Goal: Task Accomplishment & Management: Manage account settings

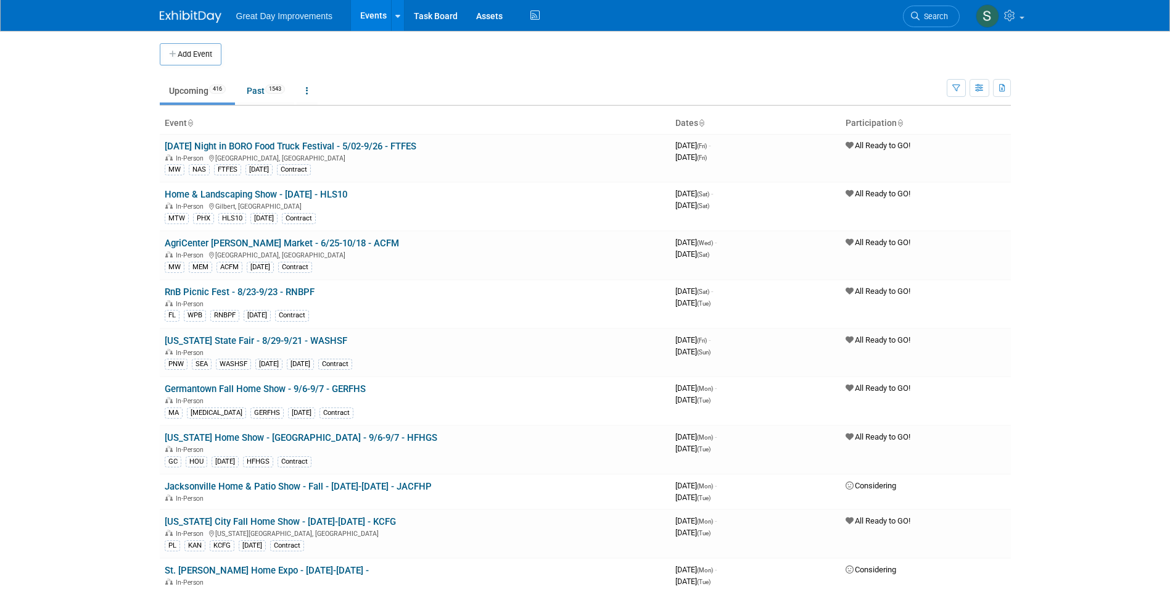
click at [924, 10] on link "Search" at bounding box center [931, 17] width 57 height 22
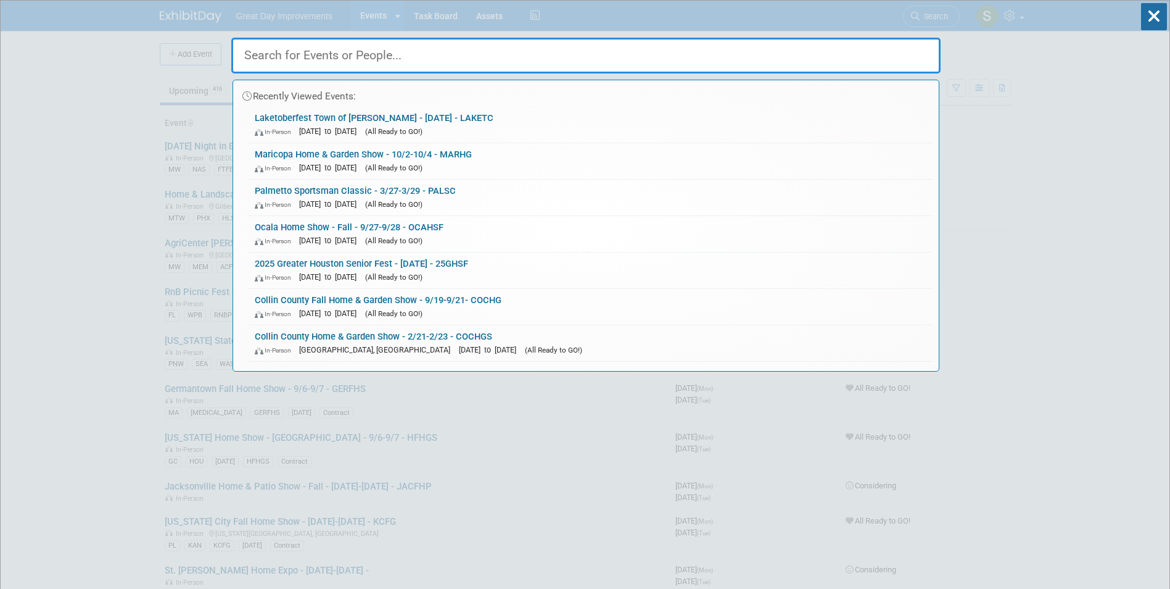
drag, startPoint x: 423, startPoint y: 28, endPoint x: 422, endPoint y: 39, distance: 11.8
click at [423, 34] on div "Recently Viewed Events: Laketoberfest Town of Cornelius - 10/11/25 - LAKETC In-…" at bounding box center [585, 186] width 709 height 371
click at [421, 45] on input "text" at bounding box center [585, 56] width 709 height 36
paste input "TUCHLF"
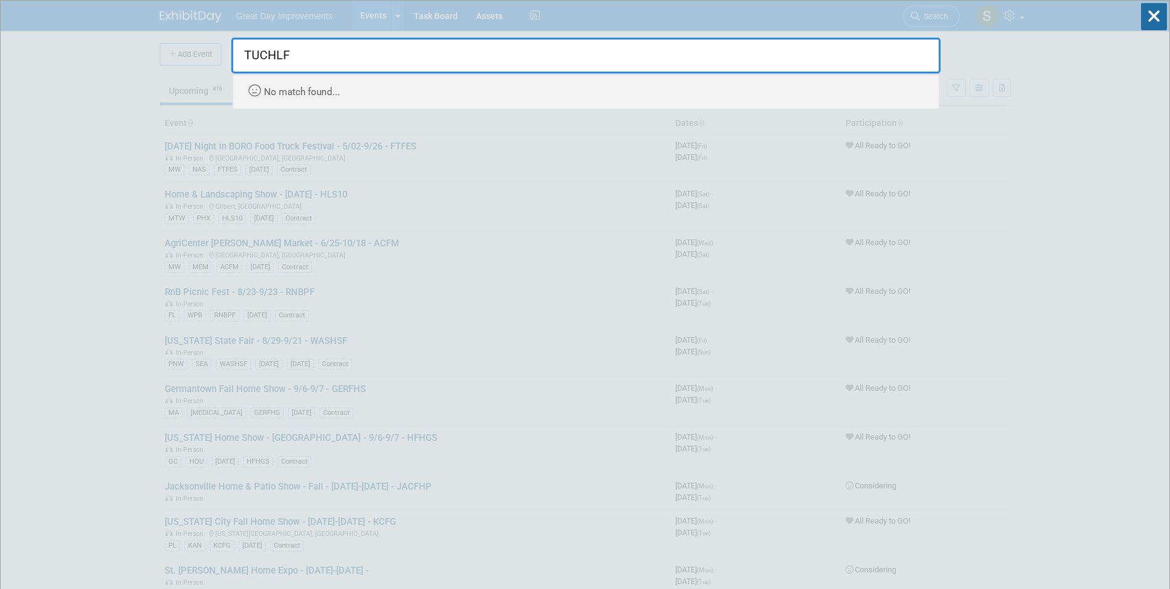
type input "TUCHLF"
drag, startPoint x: 291, startPoint y: 56, endPoint x: 263, endPoint y: 55, distance: 28.4
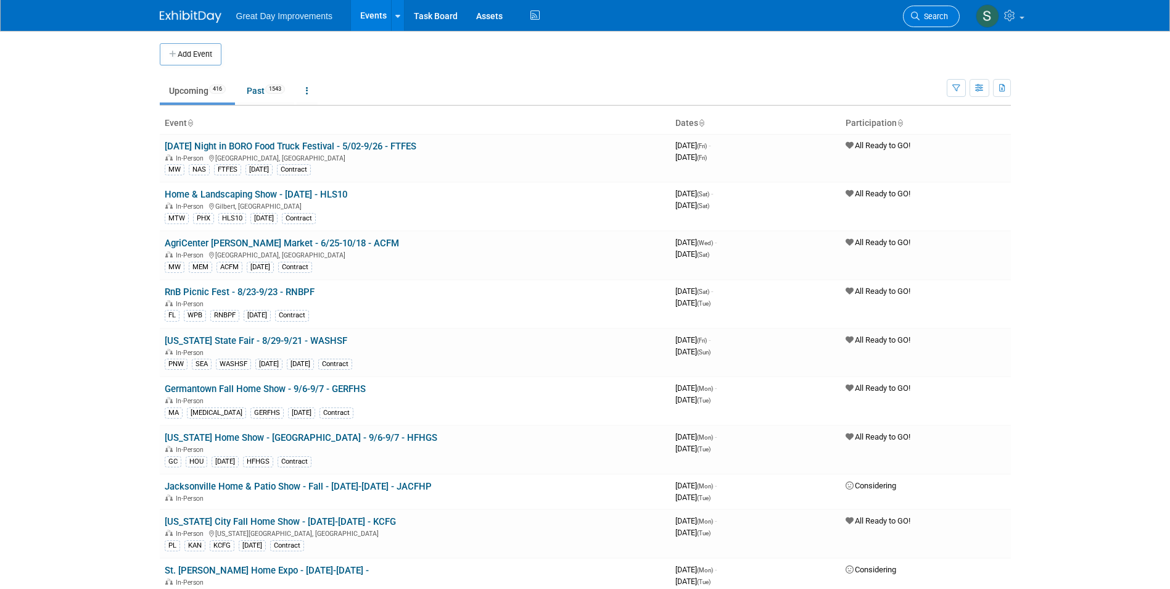
drag, startPoint x: 265, startPoint y: 56, endPoint x: 943, endPoint y: 22, distance: 678.8
click at [943, 22] on link "Search" at bounding box center [931, 17] width 57 height 22
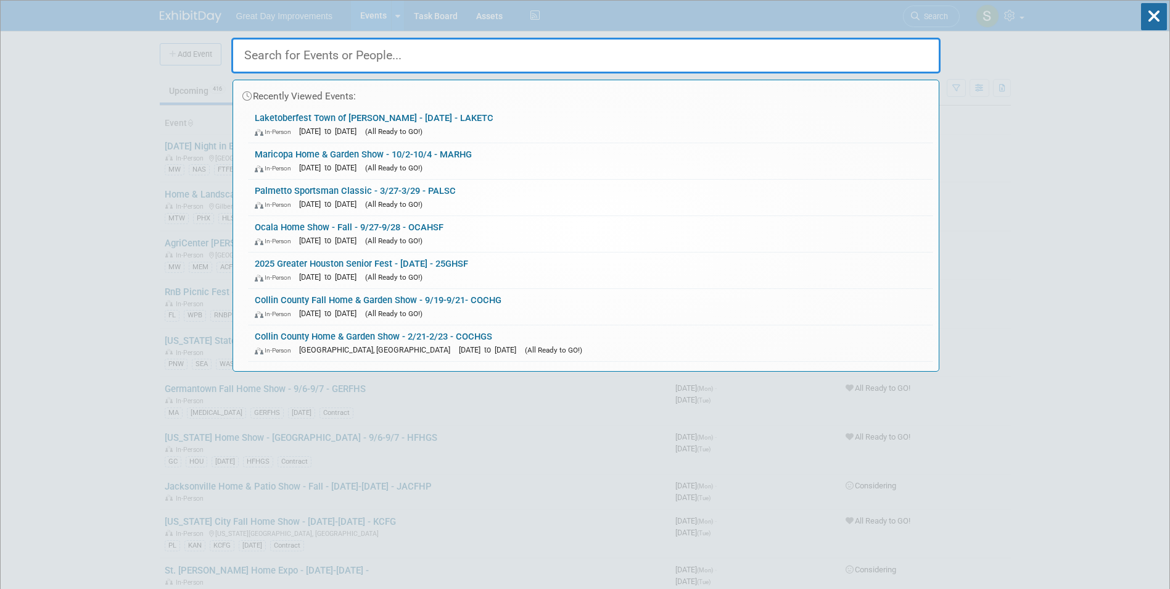
paste input "TUHLS"
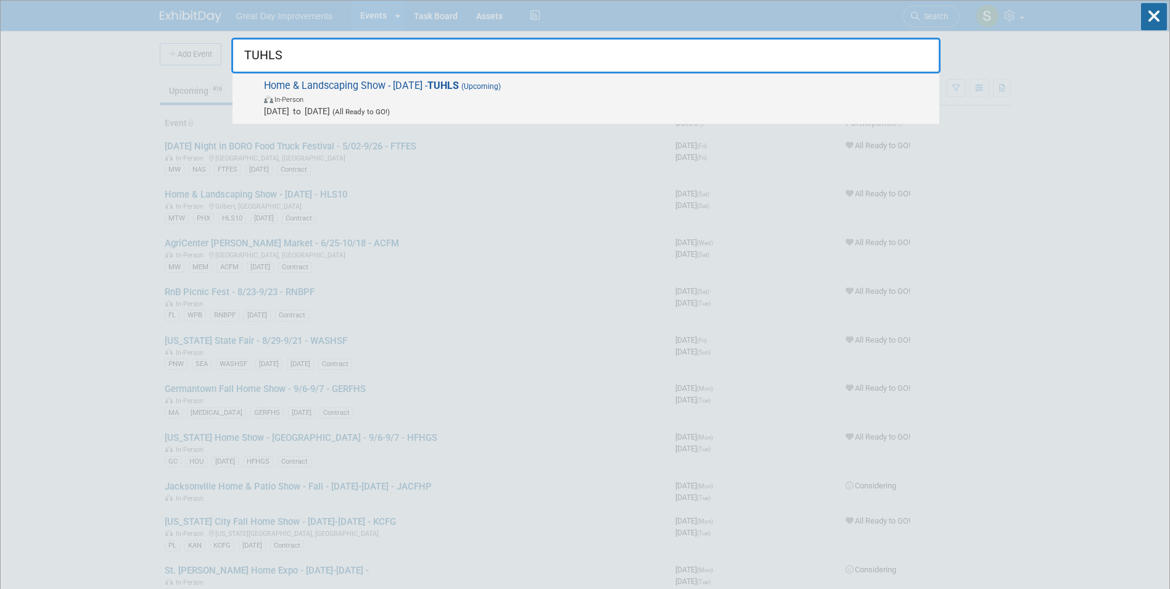
type input "TUHLS"
click at [318, 80] on span "Home & Landscaping Show - 10/4/25 - TUHLS (Upcoming) In-Person Oct 4, 2025 to O…" at bounding box center [596, 99] width 673 height 38
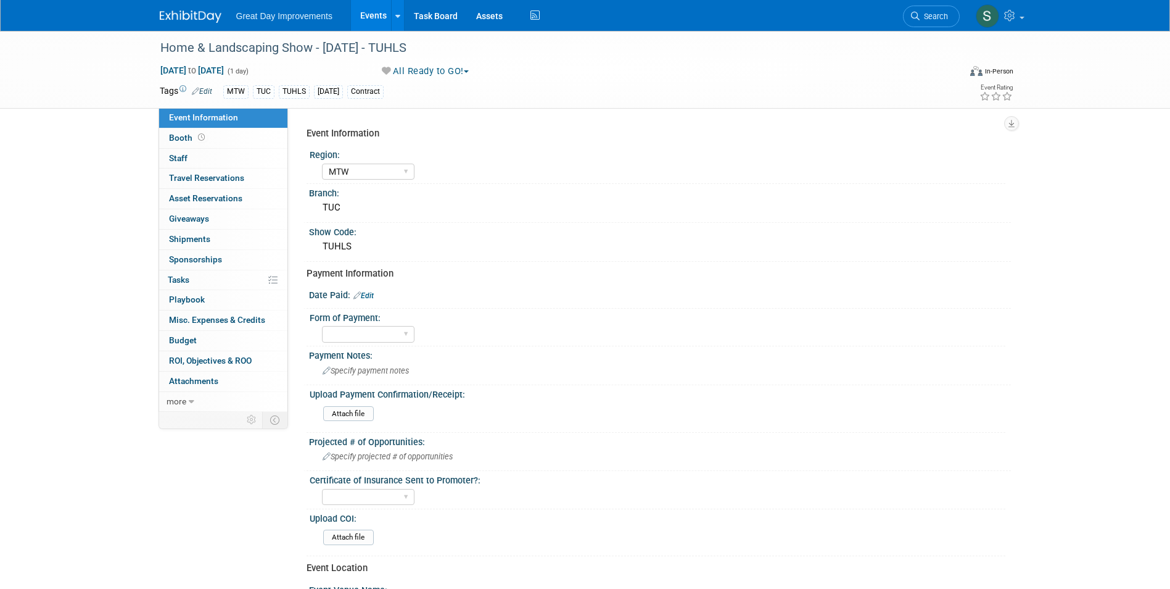
select select "MTW"
click at [927, 16] on span "Search" at bounding box center [934, 16] width 28 height 9
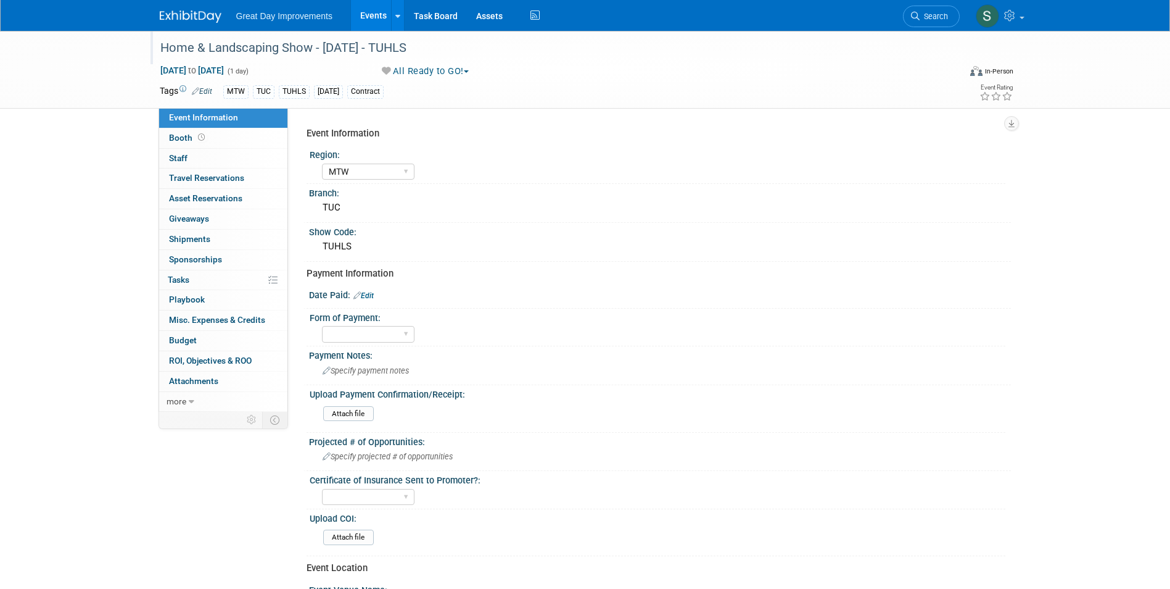
click at [395, 43] on div "Home & Landscaping Show - 10/4/25 - TUHLS" at bounding box center [548, 48] width 785 height 22
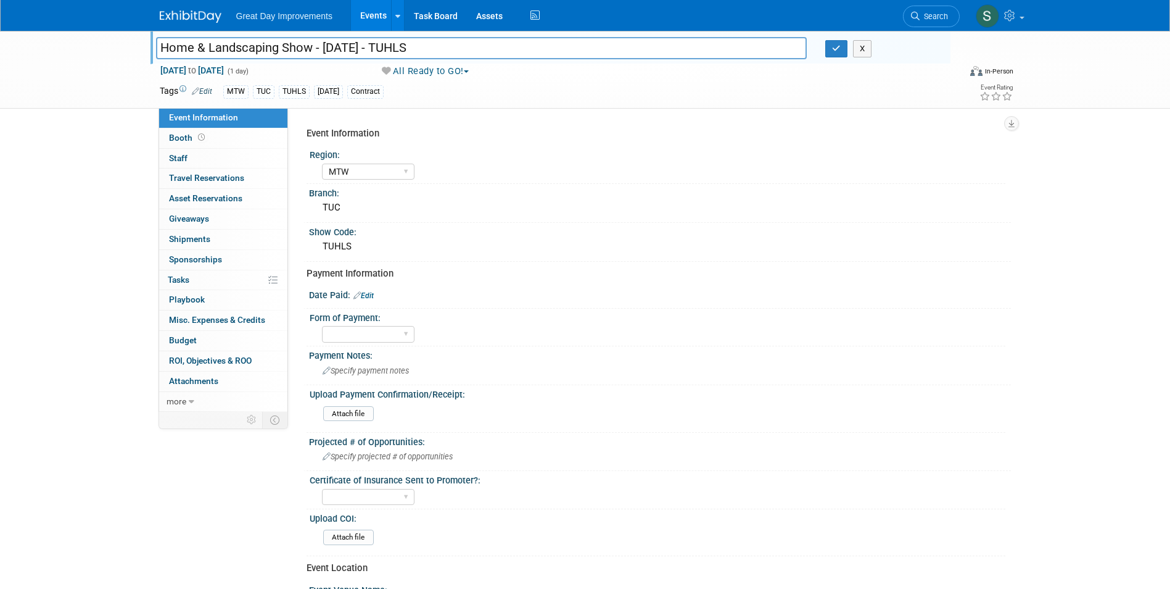
drag, startPoint x: 420, startPoint y: 48, endPoint x: 399, endPoint y: 48, distance: 21.6
click at [399, 48] on input "Home & Landscaping Show - 10/4/25 - TUHLS" at bounding box center [481, 48] width 651 height 22
type input "Home & Landscaping Show - [DATE] - TUCHLF"
click at [832, 46] on icon "button" at bounding box center [836, 48] width 9 height 8
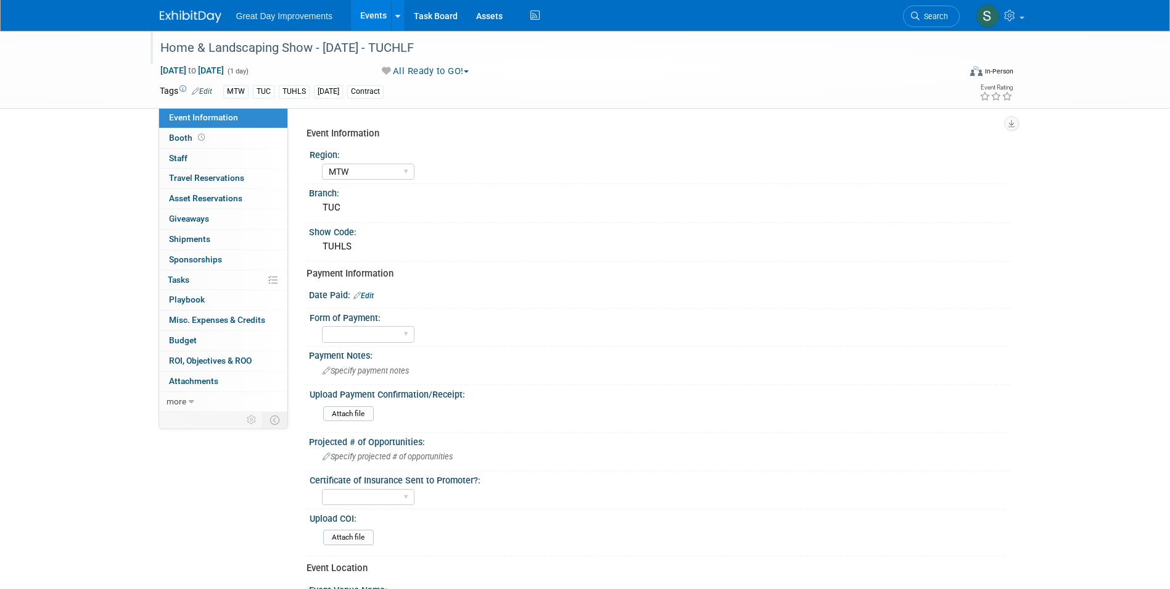
drag, startPoint x: 326, startPoint y: 85, endPoint x: 313, endPoint y: 93, distance: 15.2
click at [325, 85] on div "OCT25" at bounding box center [328, 91] width 29 height 13
click at [211, 88] on tr "Tags Edit MTW TUC TUHLS OCT25 Contract" at bounding box center [514, 92] width 709 height 14
click at [210, 88] on link "Edit" at bounding box center [202, 91] width 20 height 9
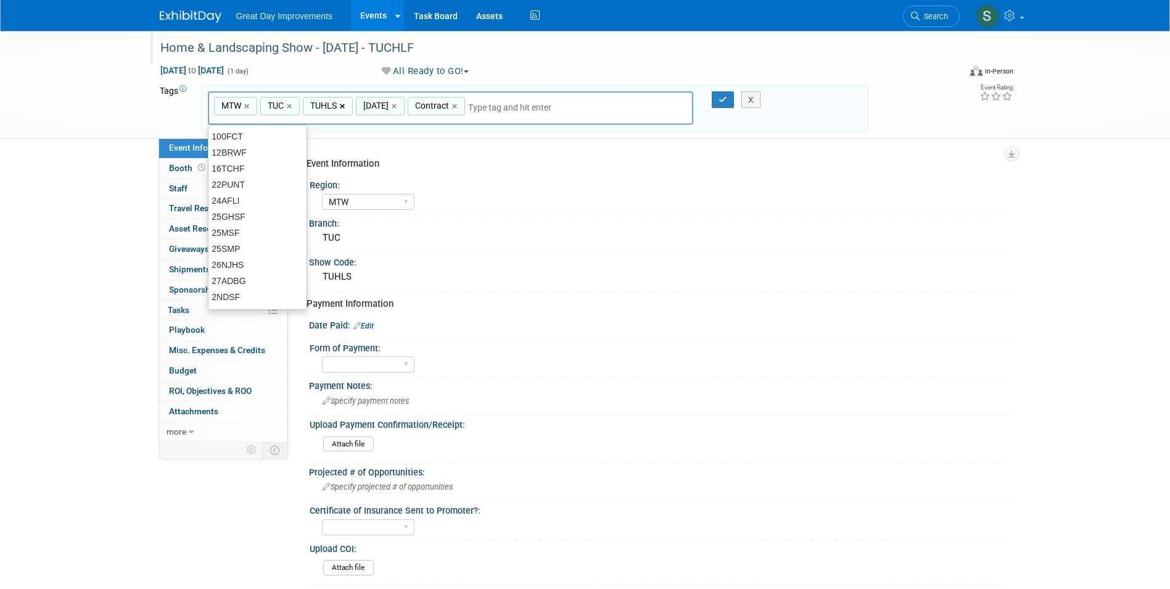
click at [344, 107] on link "×" at bounding box center [344, 106] width 8 height 14
type input "MTW, TUC, OCT25, Contract"
click at [471, 110] on input "text" at bounding box center [501, 107] width 173 height 12
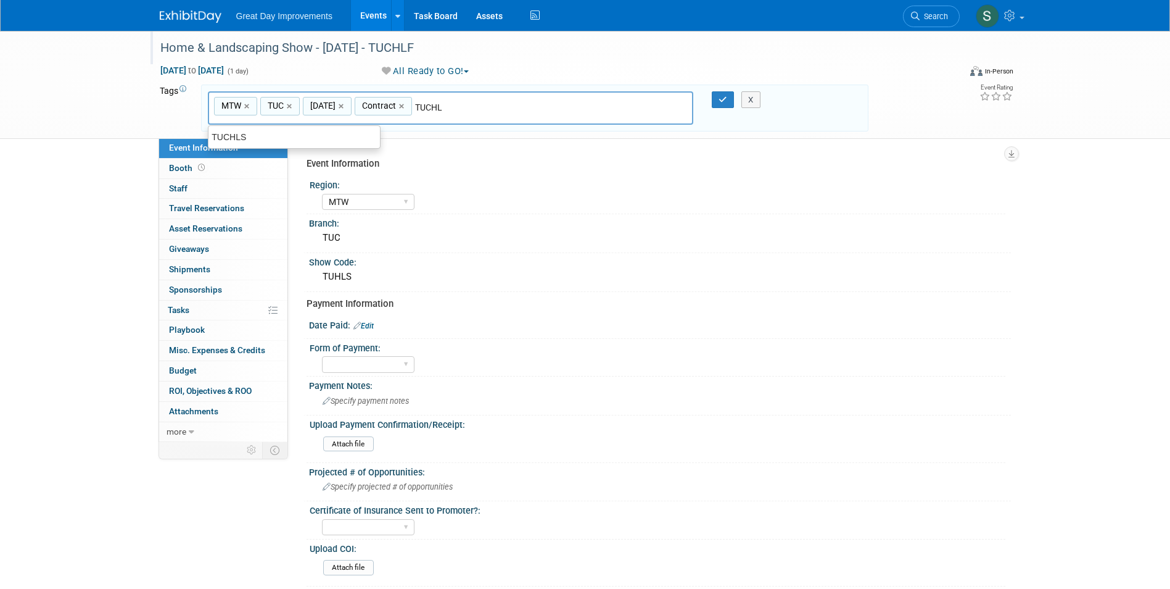
type input "TUCHLF"
type input "MTW, TUC, OCT25, Contract, TUCHLF"
click at [723, 96] on icon "button" at bounding box center [723, 100] width 9 height 8
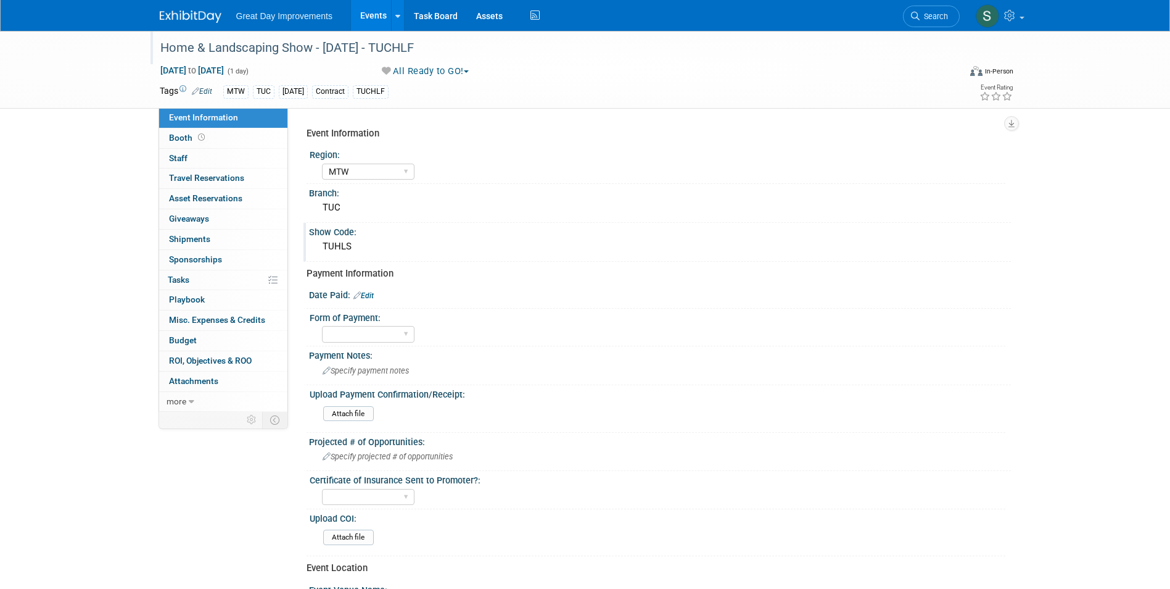
click at [351, 244] on div "TUHLS" at bounding box center [660, 246] width 684 height 19
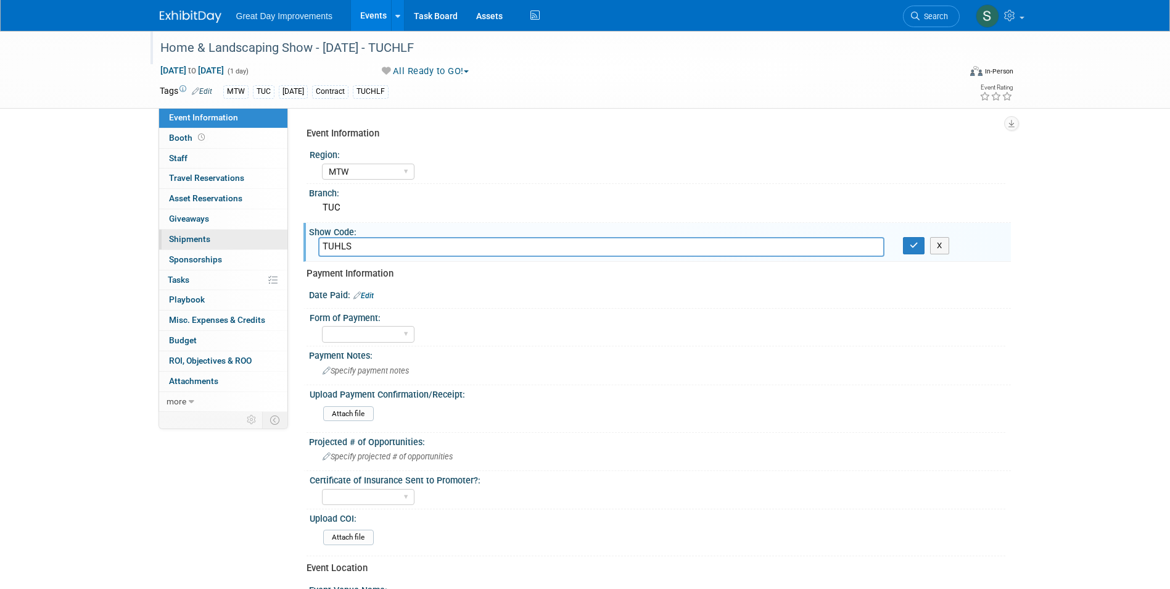
drag, startPoint x: 358, startPoint y: 244, endPoint x: 225, endPoint y: 248, distance: 133.3
click at [228, 247] on div "Event Information Event Info Booth Booth 0 Staff 0 Staff 0 Travel Reservations …" at bounding box center [586, 411] width 870 height 760
click at [399, 252] on input "text" at bounding box center [601, 246] width 566 height 19
click at [340, 250] on input "TUCLF" at bounding box center [601, 246] width 566 height 19
type input "TUCHLF"
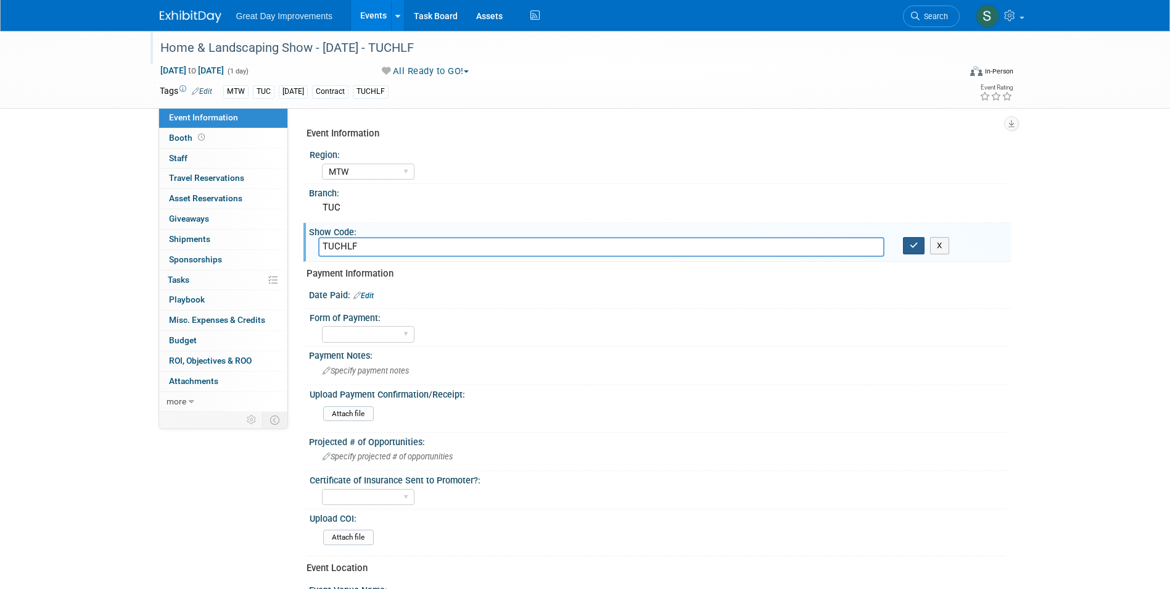
click at [911, 247] on icon "button" at bounding box center [914, 245] width 9 height 8
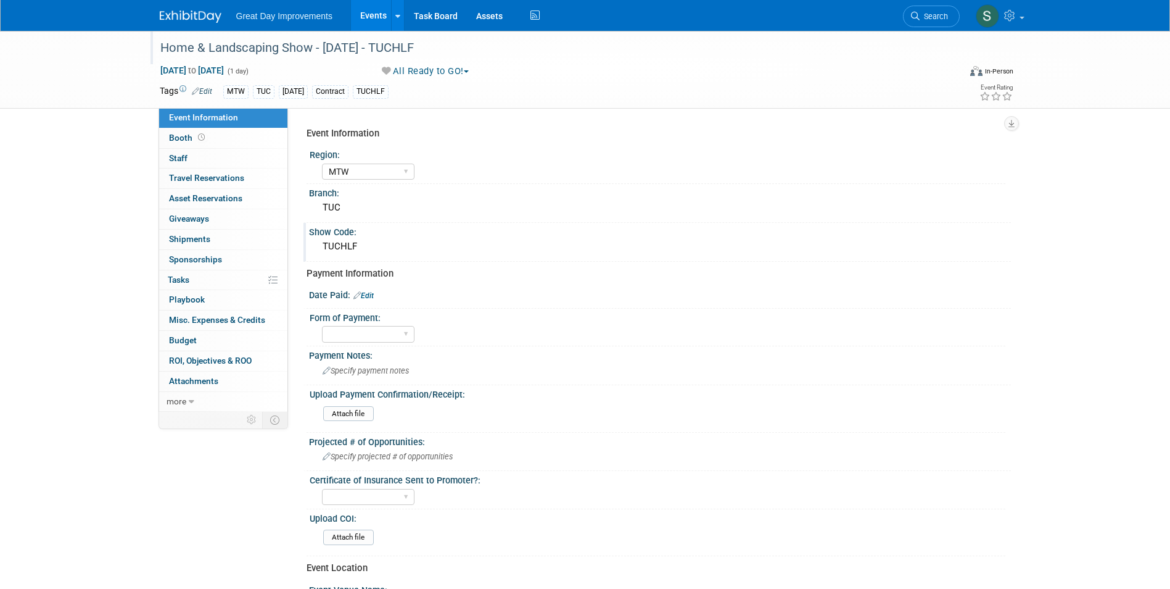
click at [368, 292] on link "Edit" at bounding box center [363, 295] width 20 height 9
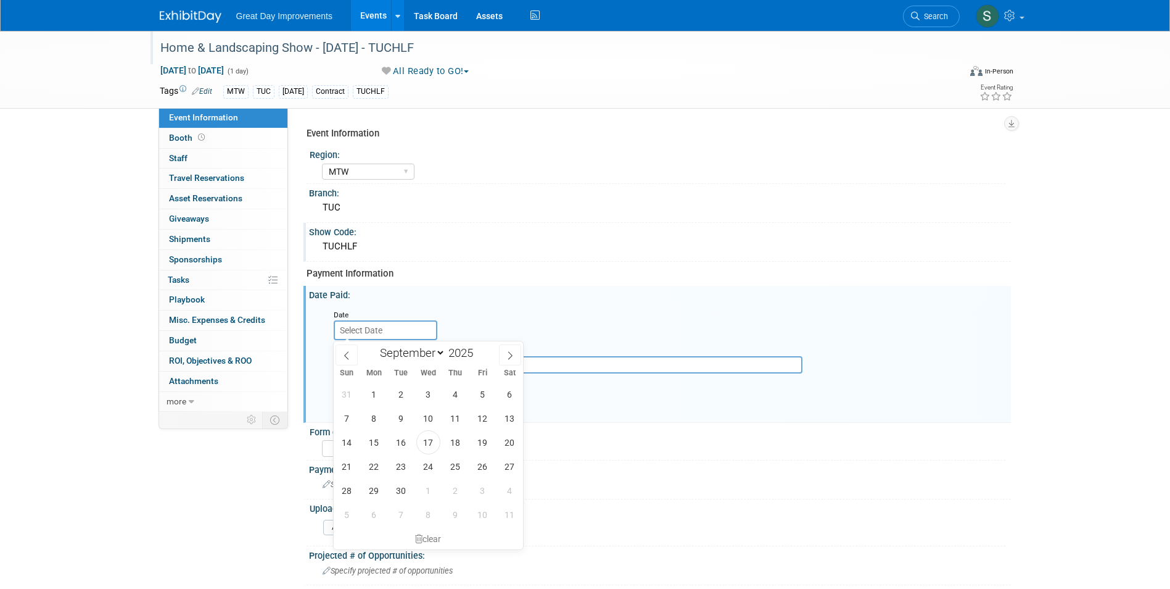
click at [350, 329] on input "text" at bounding box center [386, 330] width 104 height 20
click at [348, 357] on icon at bounding box center [346, 355] width 9 height 9
click at [342, 351] on icon at bounding box center [346, 355] width 9 height 9
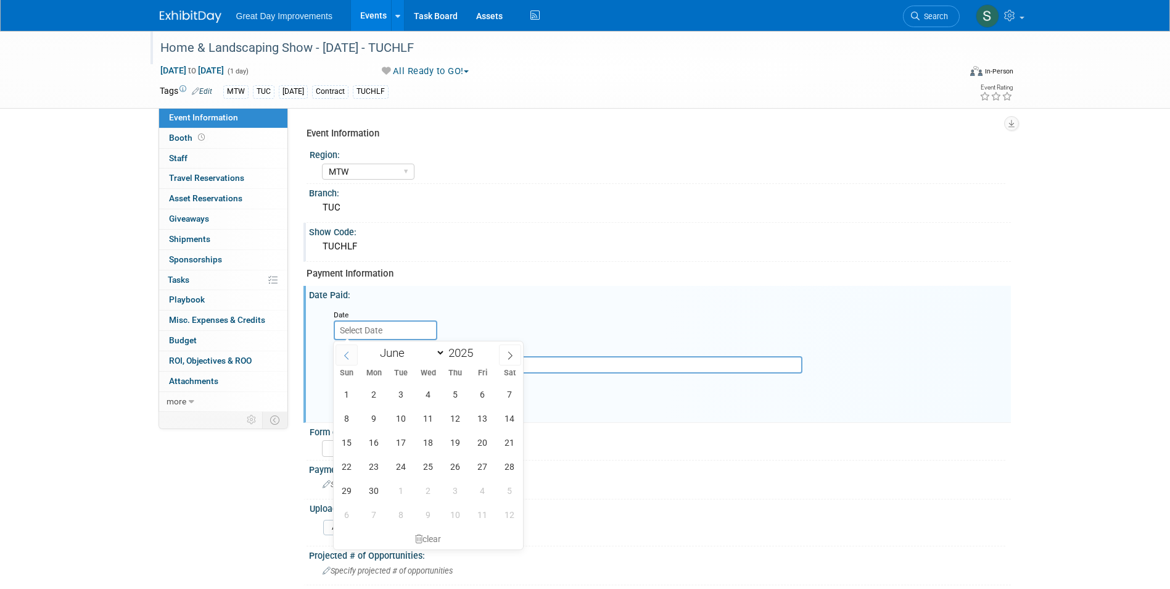
select select "4"
click at [451, 389] on span "1" at bounding box center [456, 394] width 24 height 24
type input "May 1, 2025"
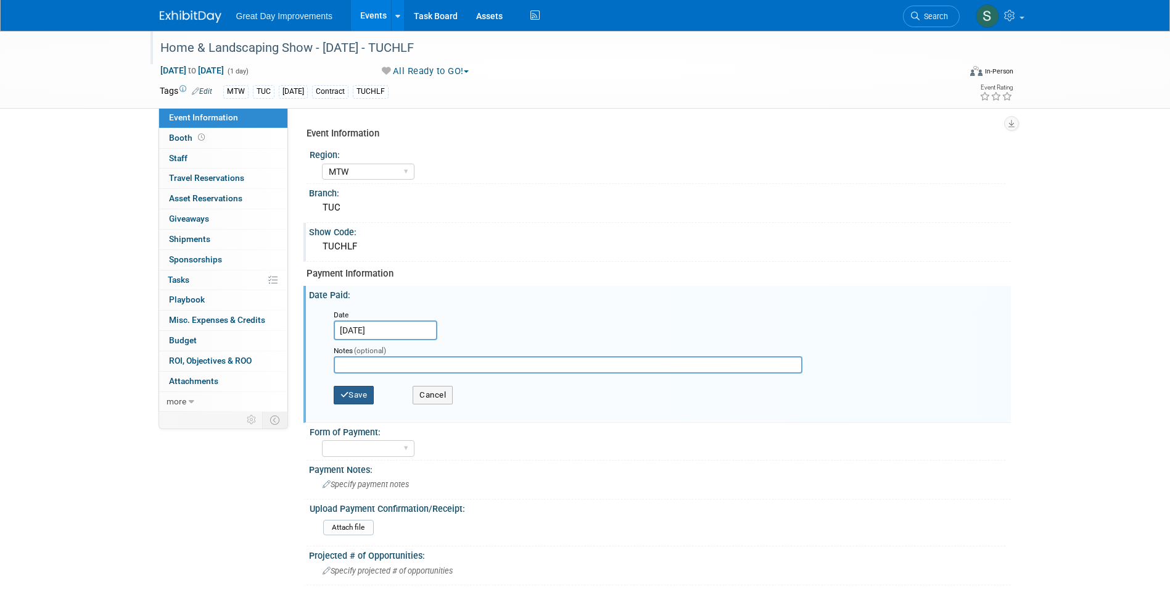
click at [363, 394] on button "Save" at bounding box center [354, 395] width 41 height 19
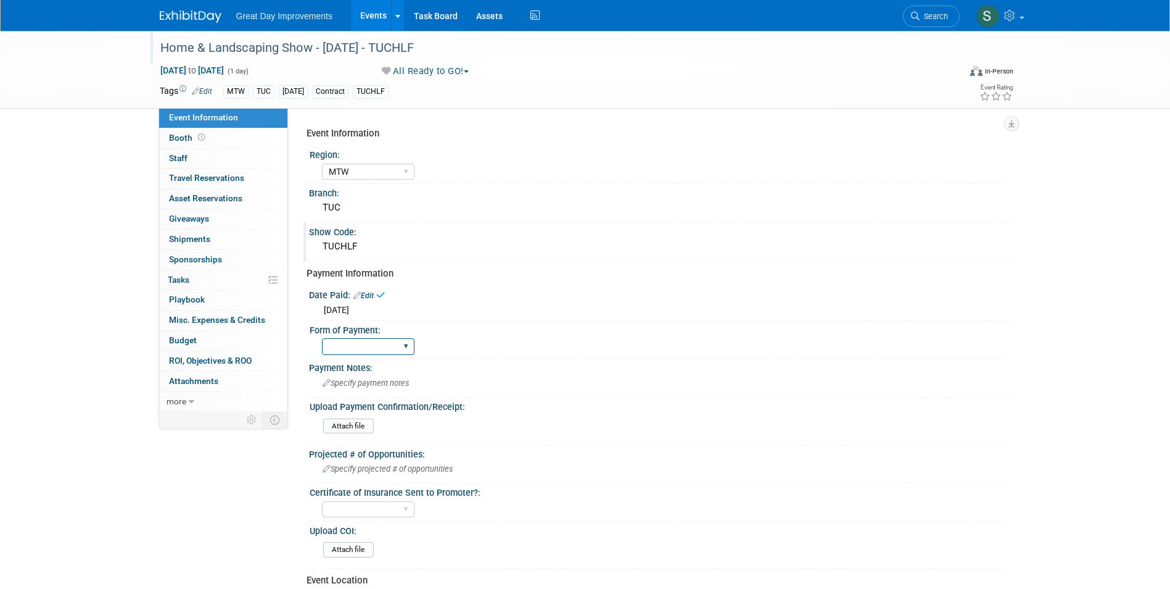
click at [358, 339] on select "Paid via CC Check Requested Pay at the Gate Other" at bounding box center [368, 346] width 93 height 17
click at [322, 338] on select "Paid via CC Check Requested Pay at the Gate Other" at bounding box center [368, 346] width 93 height 17
click at [360, 374] on div "Specify payment notes" at bounding box center [660, 382] width 684 height 19
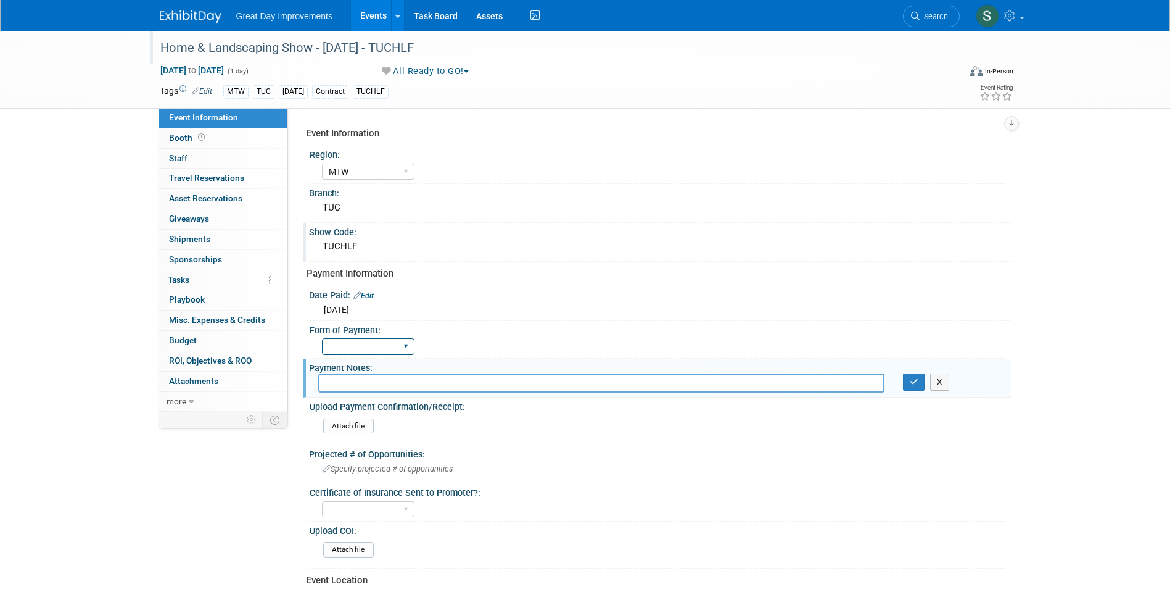
click at [360, 347] on select "Paid via CC Check Requested Pay at the Gate Other" at bounding box center [368, 346] width 93 height 17
select select "Paid via CC"
click at [322, 338] on select "Paid via CC Check Requested Pay at the Gate Other" at bounding box center [368, 346] width 93 height 17
click at [933, 385] on button "X" at bounding box center [939, 381] width 19 height 17
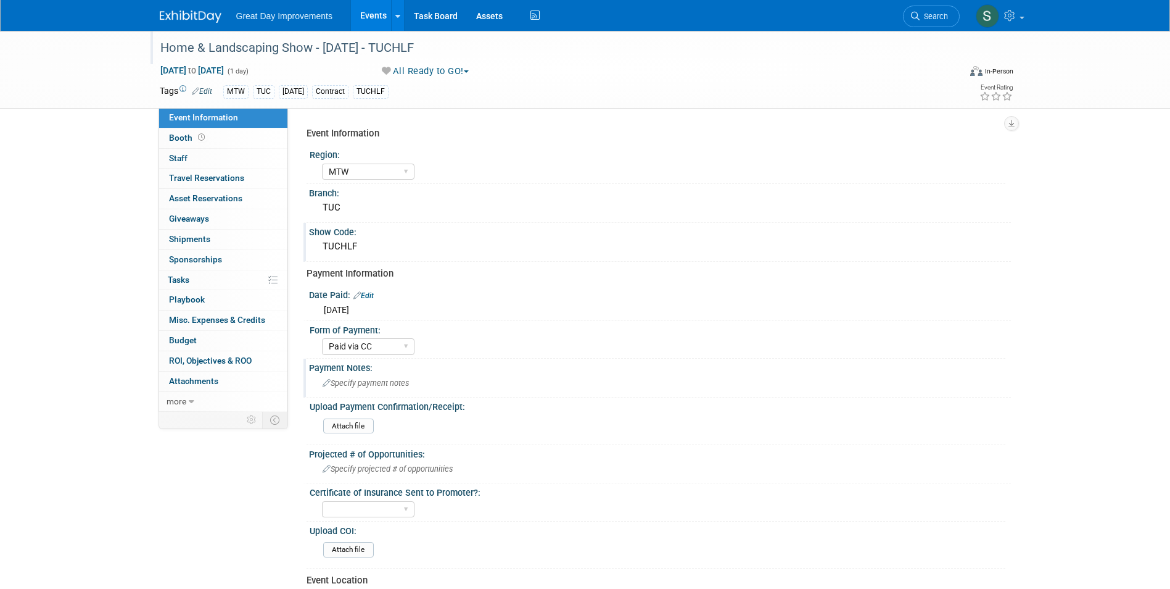
click at [196, 15] on img at bounding box center [191, 16] width 62 height 12
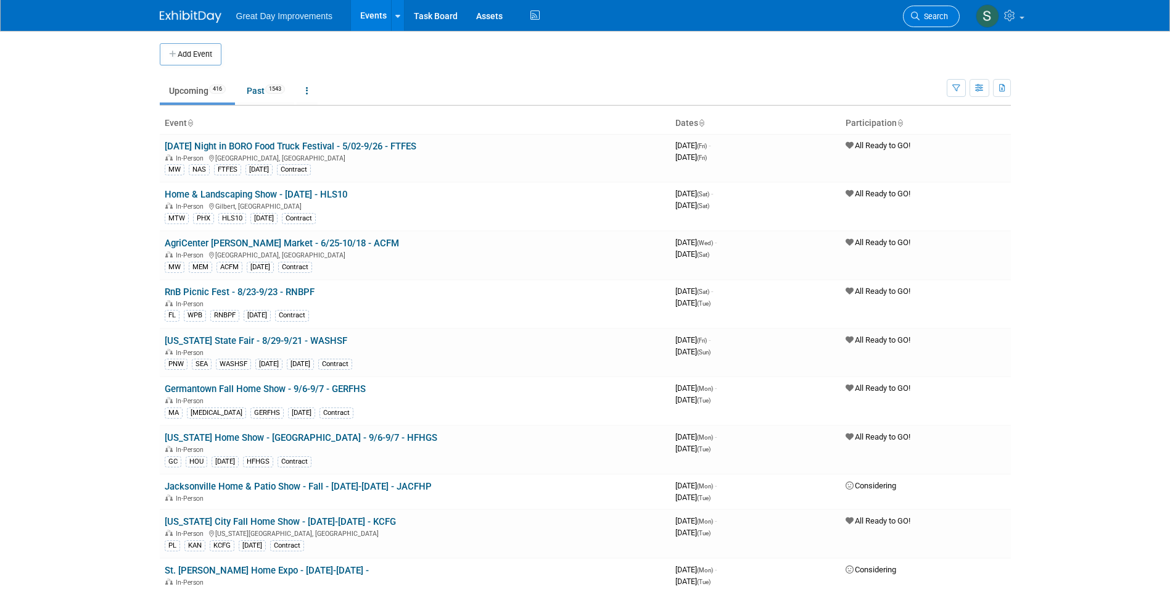
click at [936, 18] on span "Search" at bounding box center [934, 16] width 28 height 9
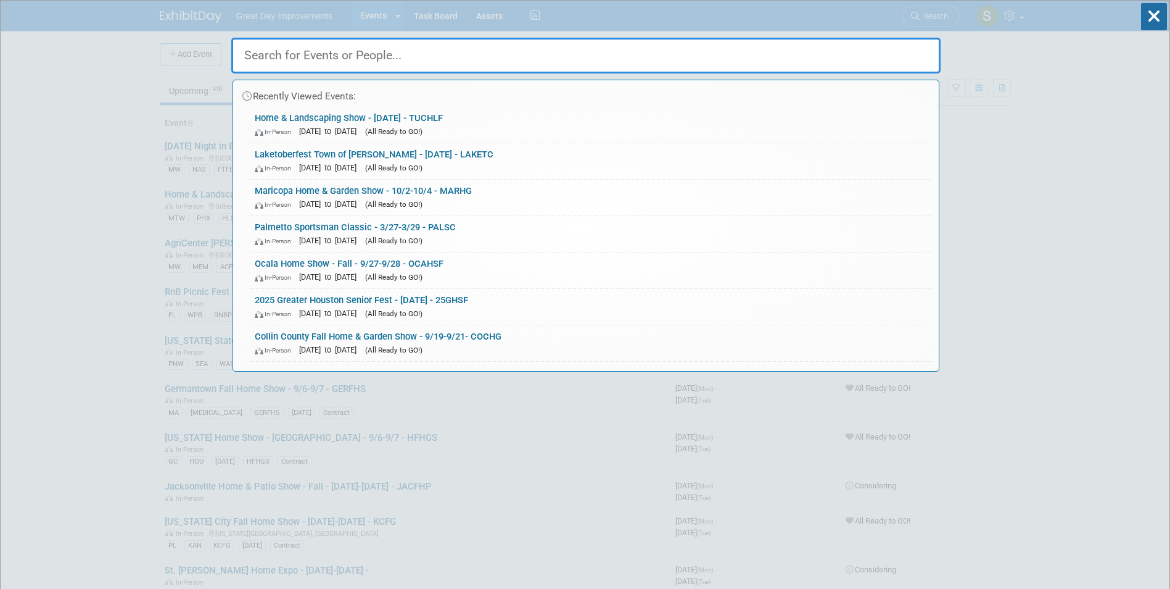
paste input "DMISHE"
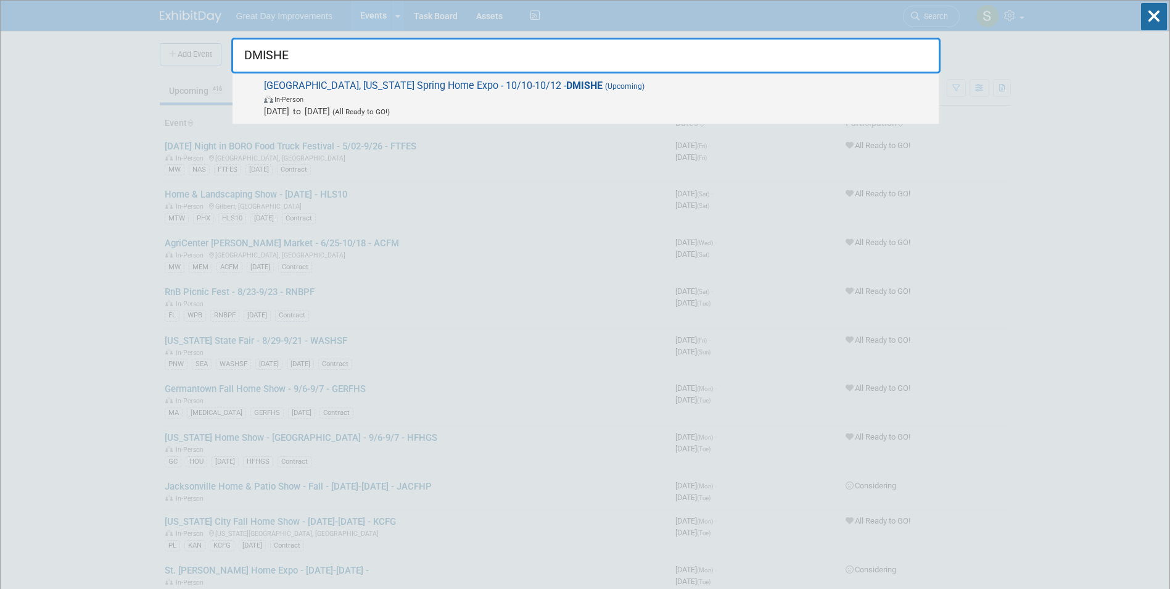
type input "DMISHE"
click at [392, 90] on span "Des Moines, Iowa Spring Home Expo - 10/10-10/12 - DMISHE (Upcoming) In-Person O…" at bounding box center [596, 99] width 673 height 38
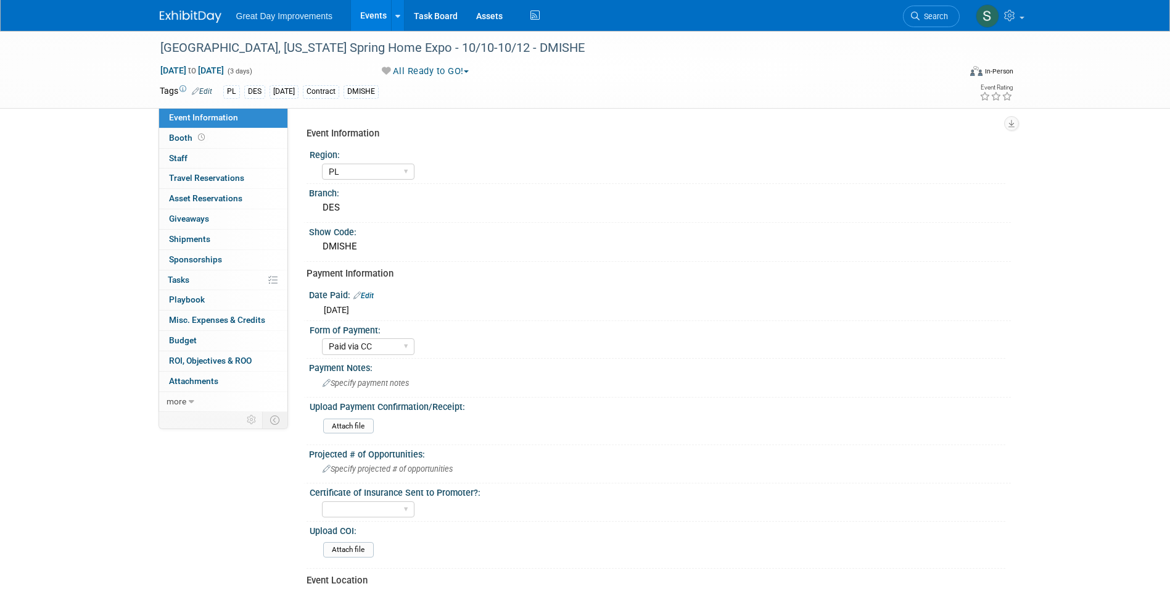
select select "PL"
select select "Paid via CC"
click at [925, 15] on span "Search" at bounding box center [934, 16] width 28 height 9
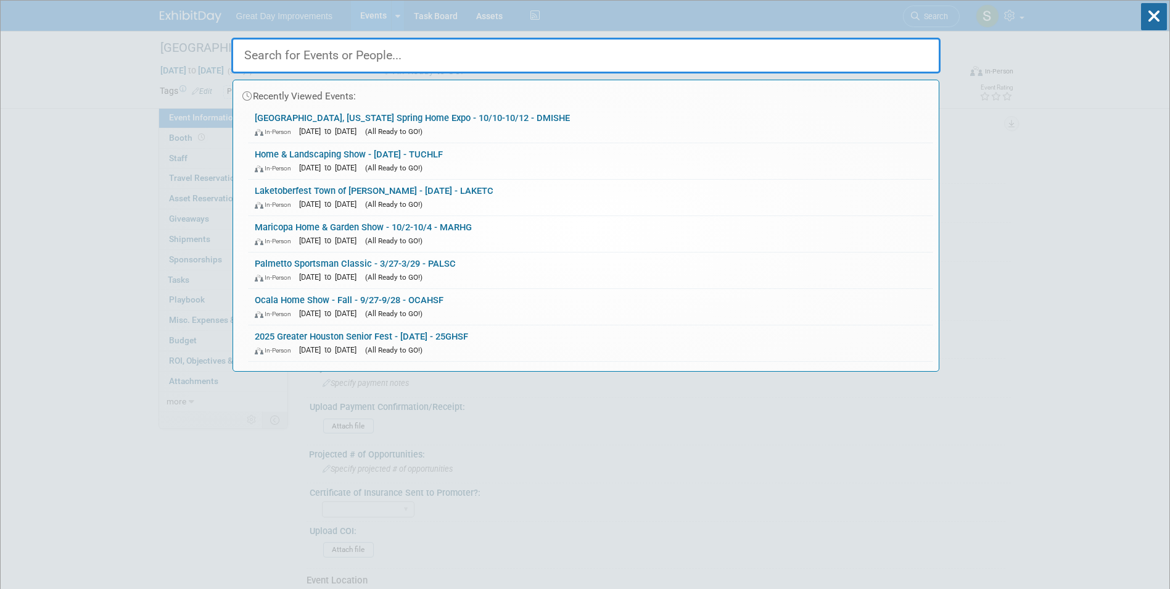
click at [492, 60] on input "text" at bounding box center [585, 56] width 709 height 36
paste input "IOWAFS"
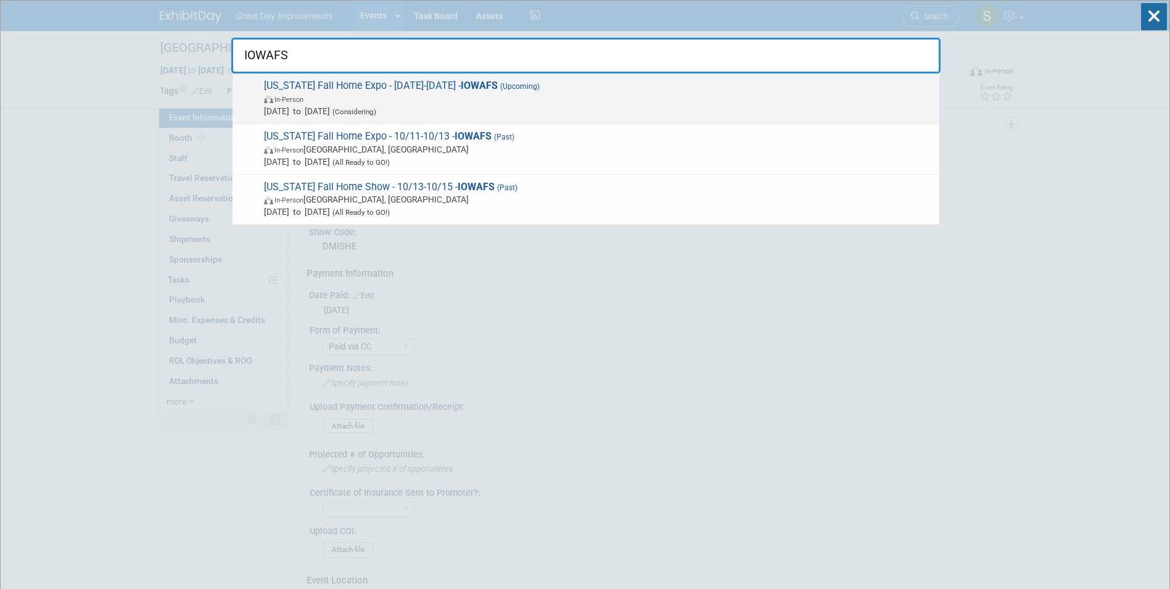
type input "IOWAFS"
click at [455, 88] on span "Iowa Fall Home Expo - 10/10/25-10/12/25 - IOWAFS (Upcoming) In-Person Oct 10, 2…" at bounding box center [596, 99] width 673 height 38
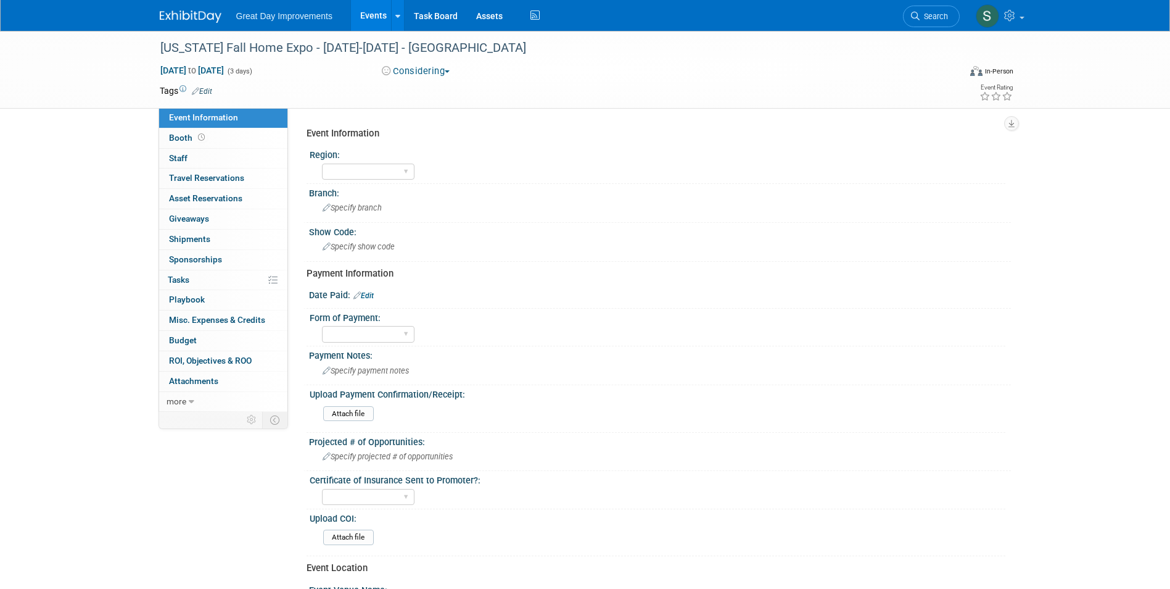
click at [395, 70] on button "Considering" at bounding box center [416, 71] width 77 height 13
click at [416, 123] on link "Not Going" at bounding box center [429, 125] width 102 height 17
click at [188, 5] on div at bounding box center [198, 11] width 76 height 23
click at [916, 17] on icon at bounding box center [915, 16] width 9 height 9
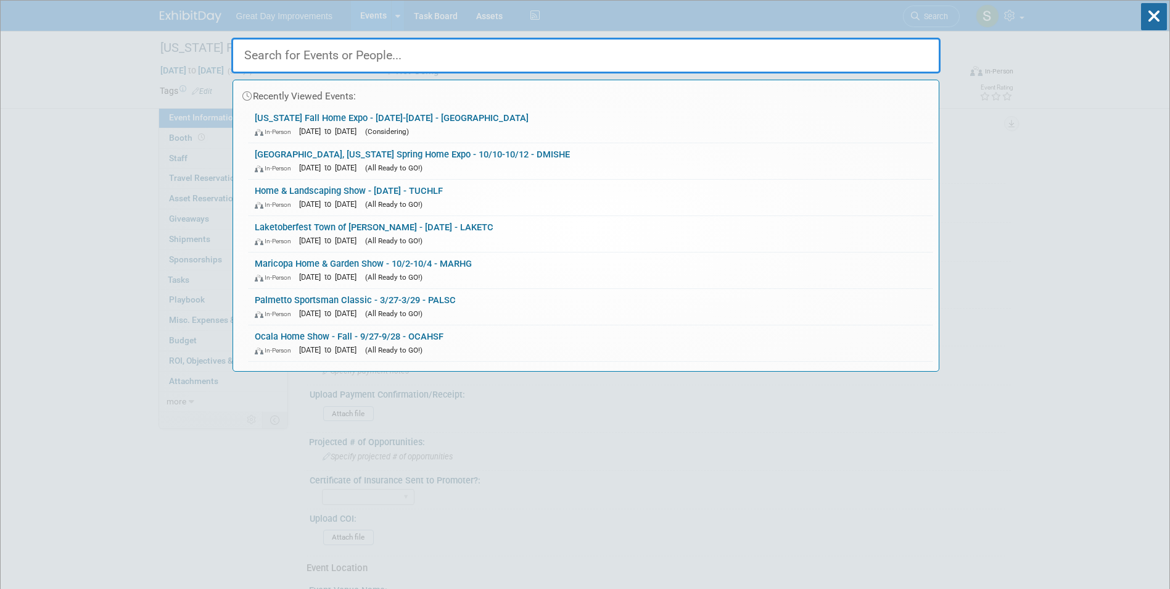
paste input "LAKERT"
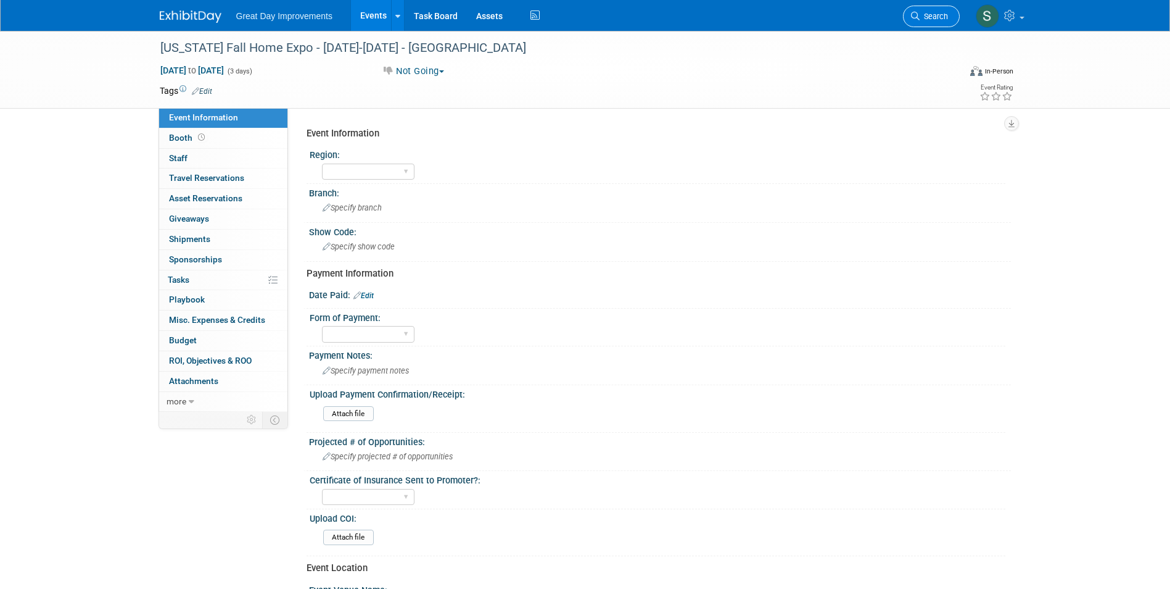
click at [943, 12] on span "Search" at bounding box center [934, 16] width 28 height 9
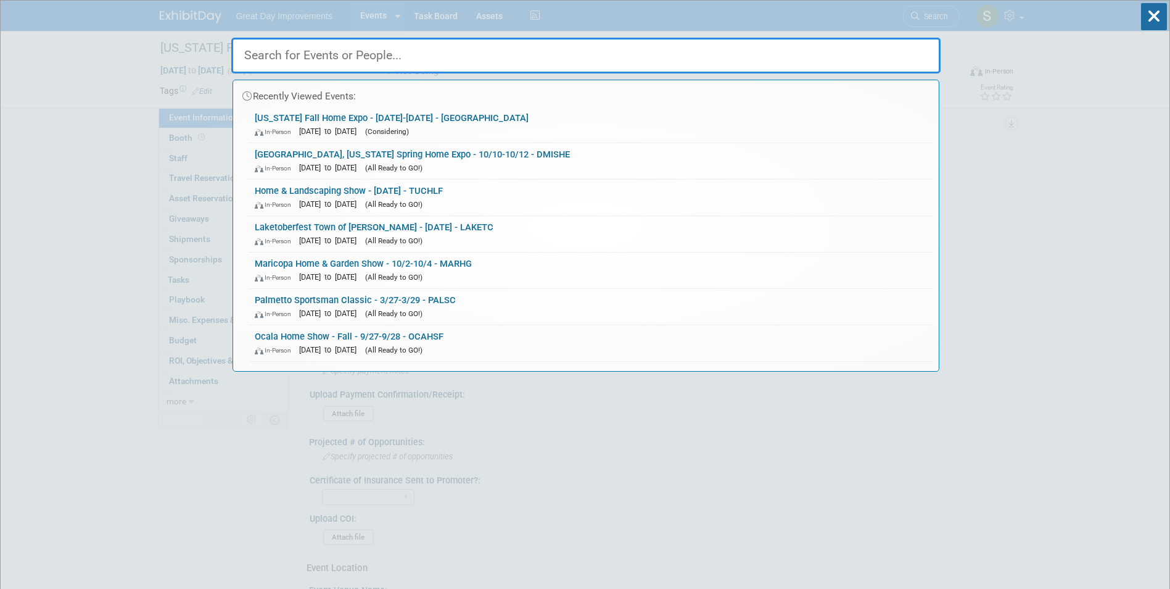
paste input "LAKEtc"
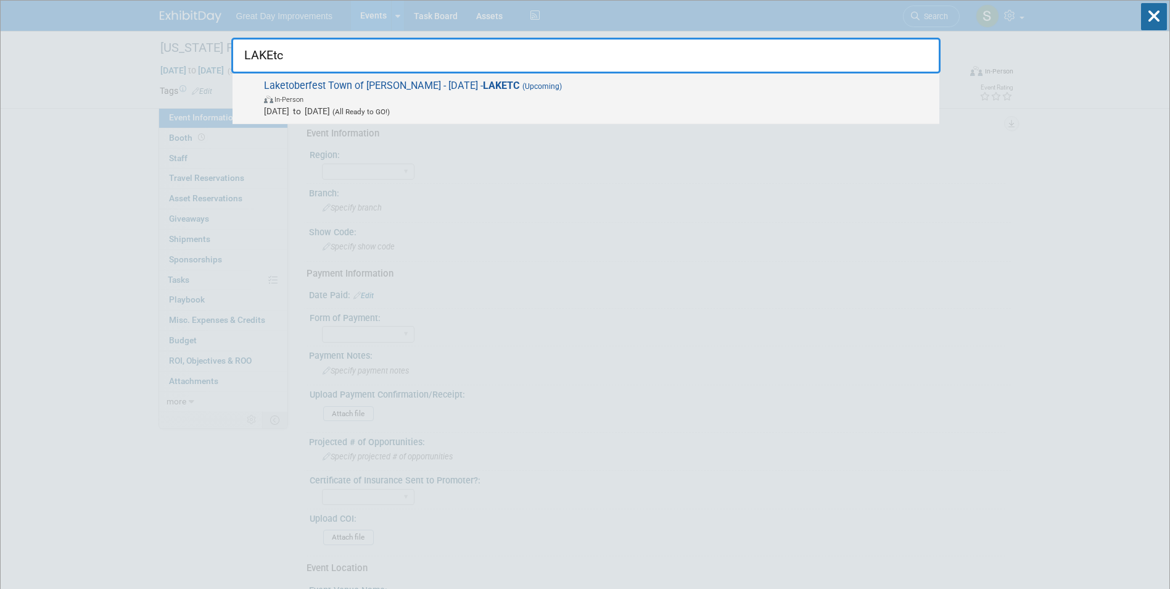
type input "LAKEtc"
click at [519, 92] on span "Laketoberfest Town of Cornelius - 10/11/25 - LAKETC (Upcoming) In-Person Oct 11…" at bounding box center [596, 99] width 673 height 38
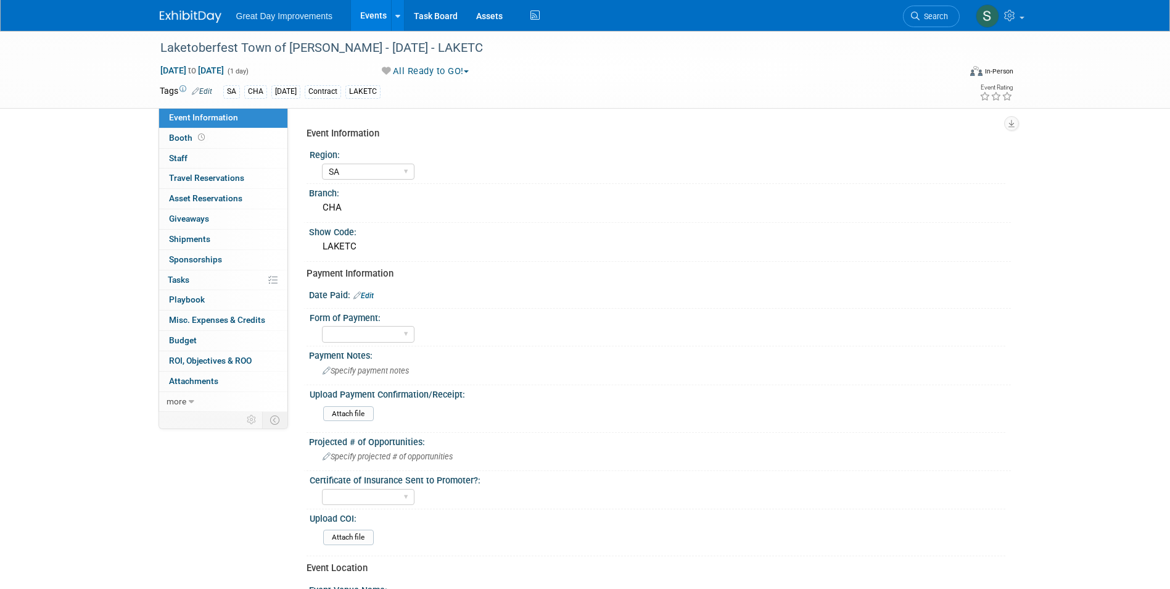
select select "SA"
click at [369, 339] on select "Paid via CC Check Requested Pay at the Gate Other" at bounding box center [368, 334] width 93 height 17
select select "Check Requested"
click at [322, 326] on select "Paid via CC Check Requested Pay at the Gate Other" at bounding box center [368, 334] width 93 height 17
click at [372, 287] on div "Date Paid: Edit" at bounding box center [660, 294] width 702 height 16
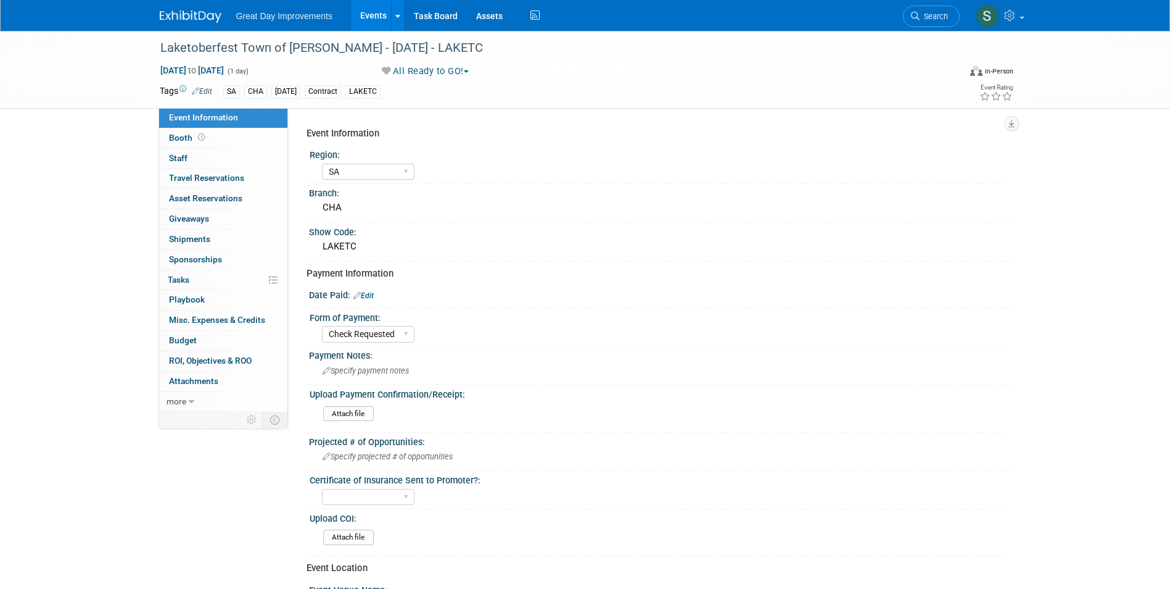
click at [370, 297] on link "Edit" at bounding box center [363, 295] width 20 height 9
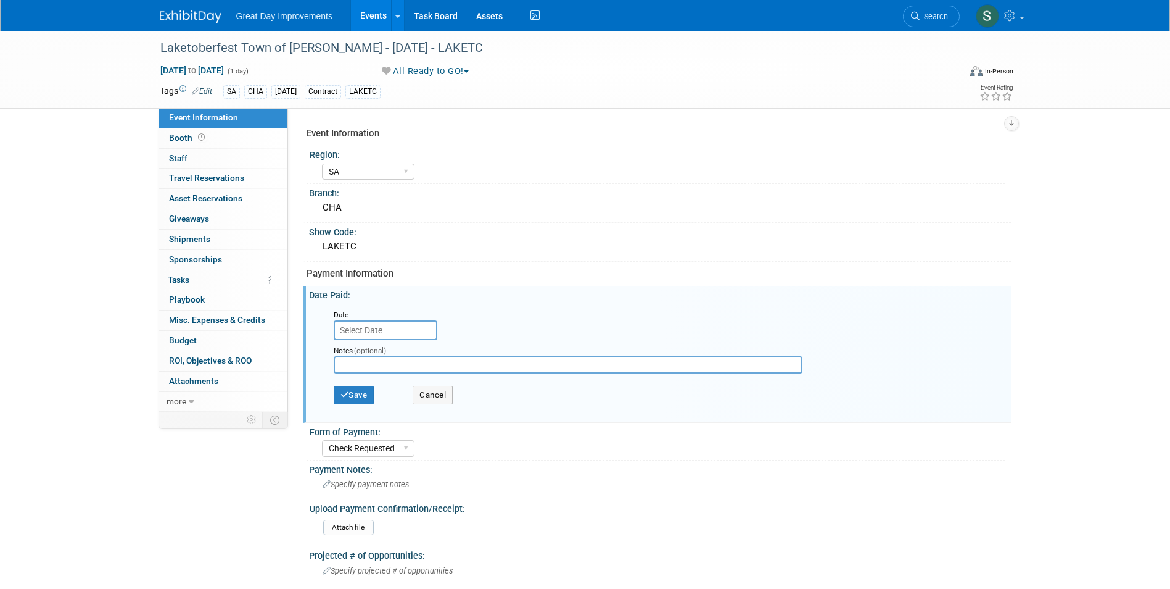
click at [348, 326] on input "text" at bounding box center [386, 330] width 104 height 20
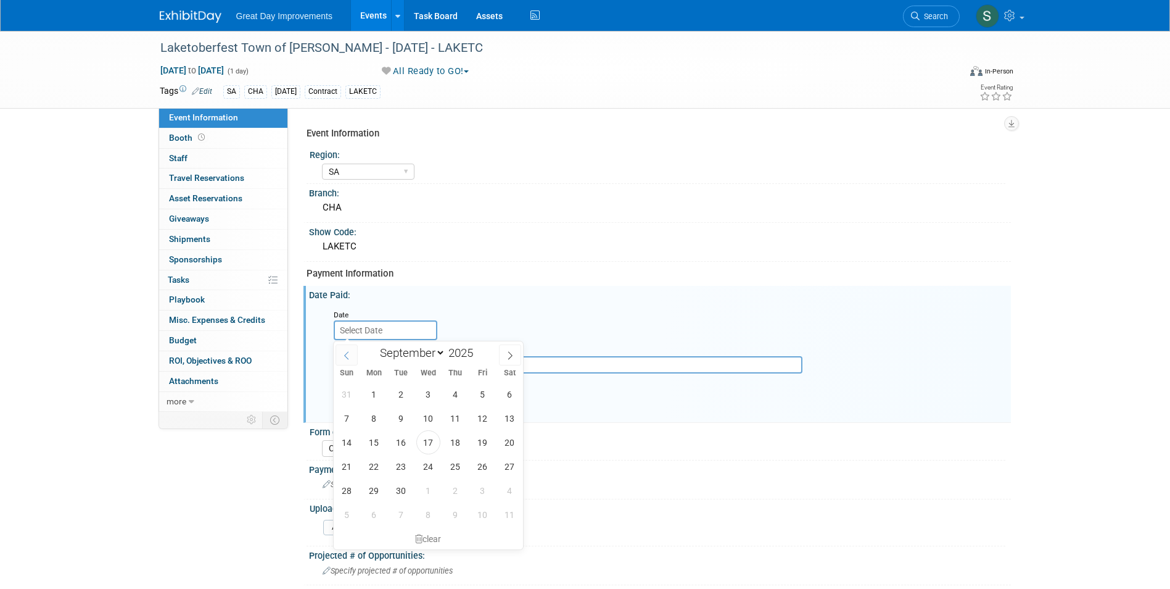
click at [344, 358] on icon at bounding box center [346, 355] width 9 height 9
select select "6"
click at [481, 392] on span "4" at bounding box center [483, 394] width 24 height 24
type input "Jul 4, 2025"
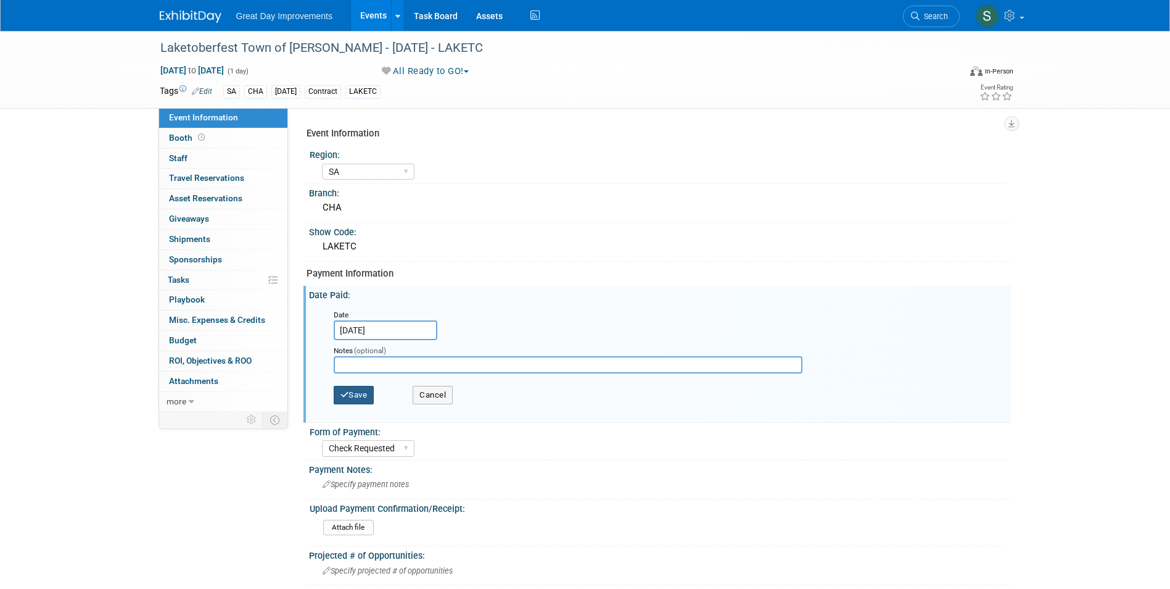
click at [348, 395] on icon "button" at bounding box center [345, 394] width 9 height 8
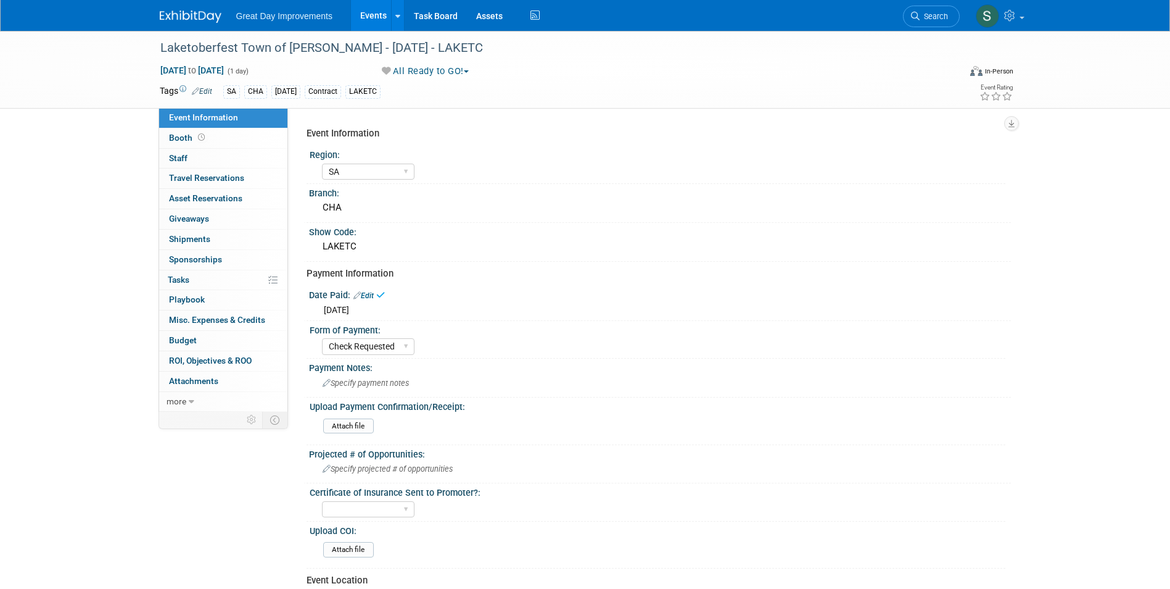
click at [189, 19] on img at bounding box center [191, 16] width 62 height 12
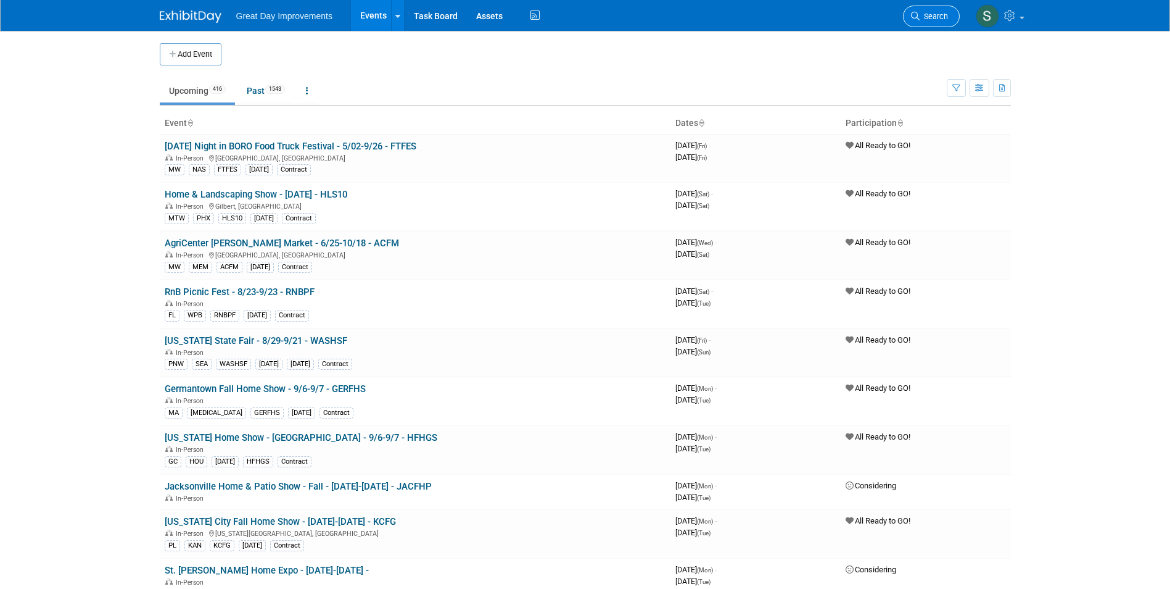
click at [914, 10] on link "Search" at bounding box center [931, 17] width 57 height 22
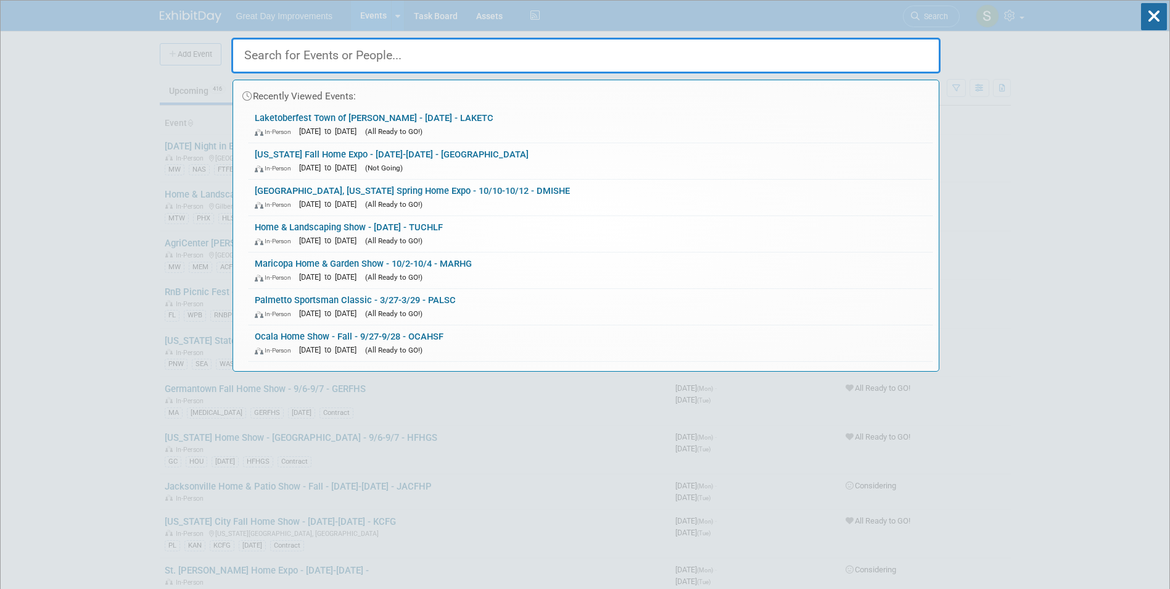
paste input "DSHS"
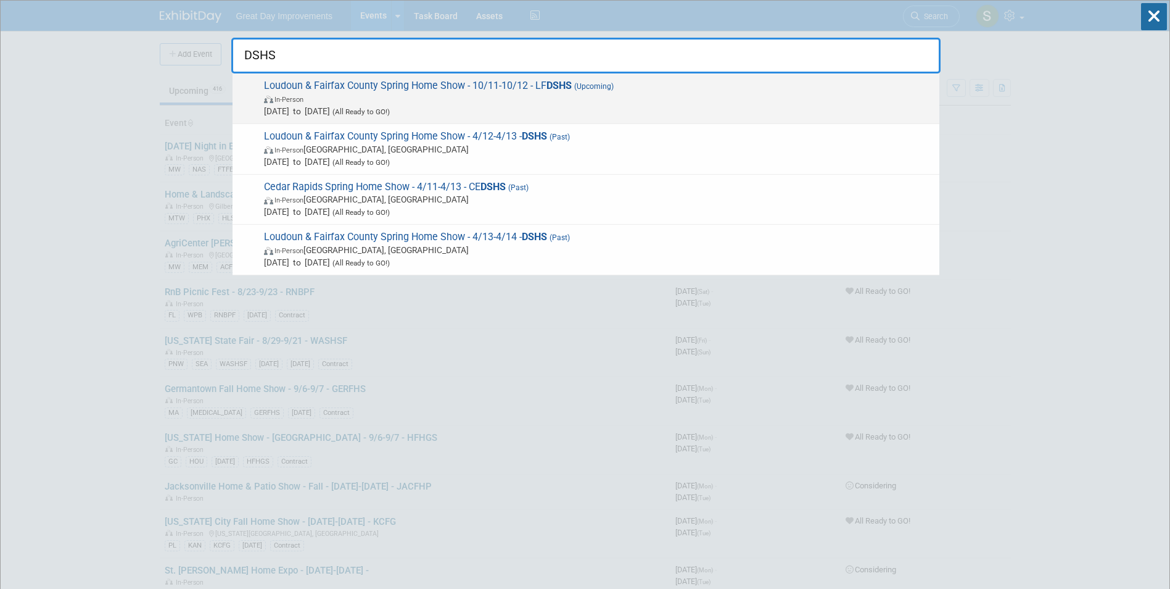
type input "DSHS"
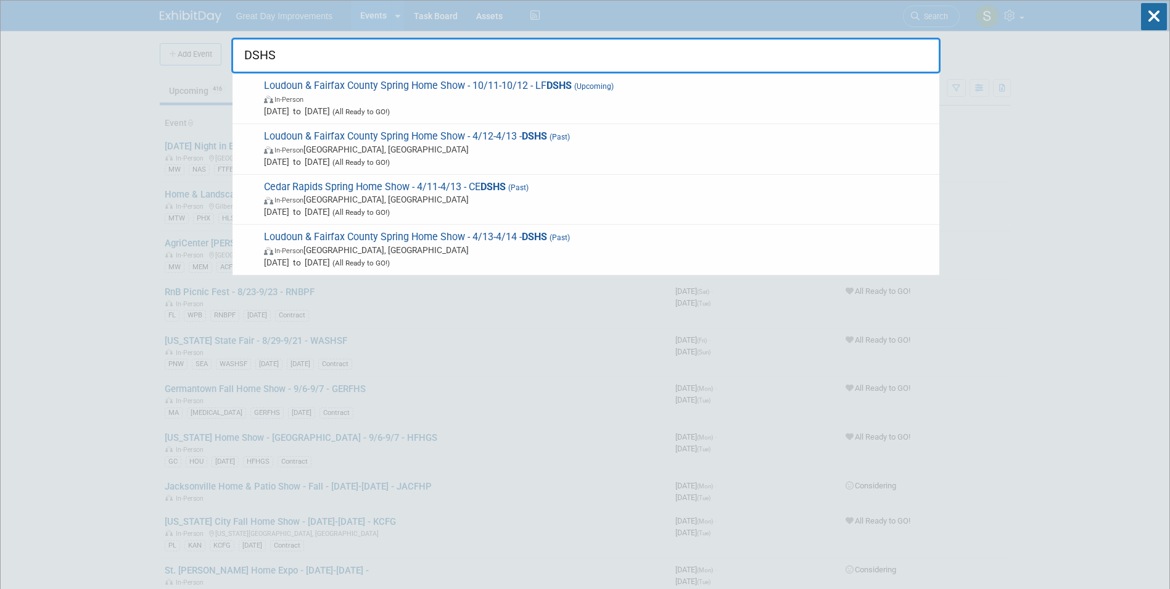
click at [584, 91] on span "Loudoun & Fairfax County Spring Home Show - 10/11-10/12 - LF DSHS (Upcoming) In…" at bounding box center [596, 99] width 673 height 38
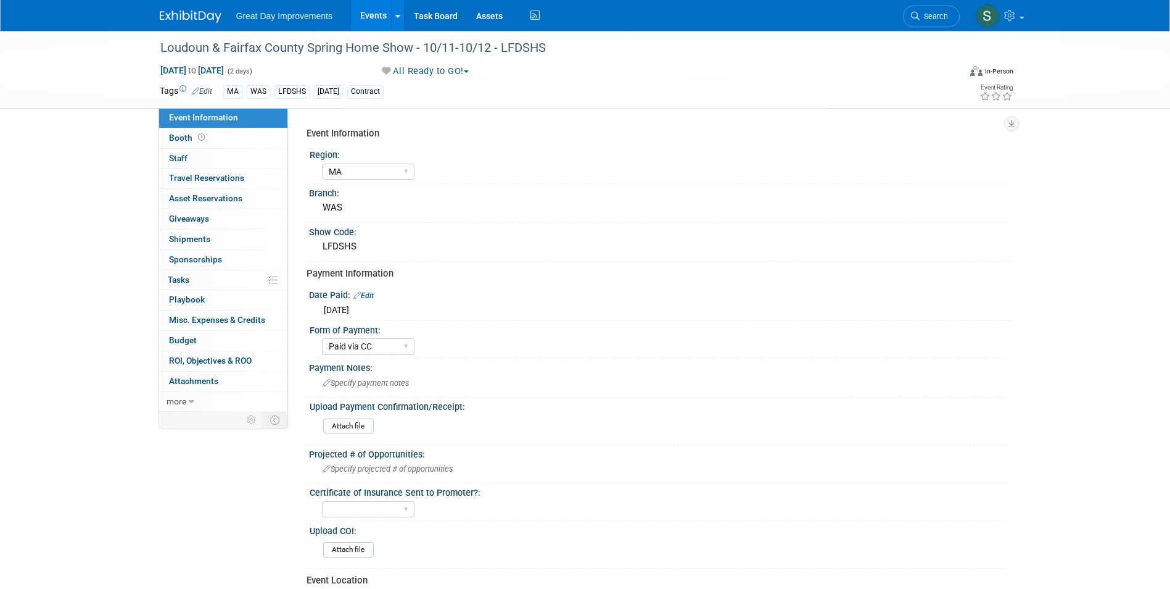
select select "MA"
select select "Paid via CC"
click at [912, 15] on icon at bounding box center [915, 16] width 9 height 9
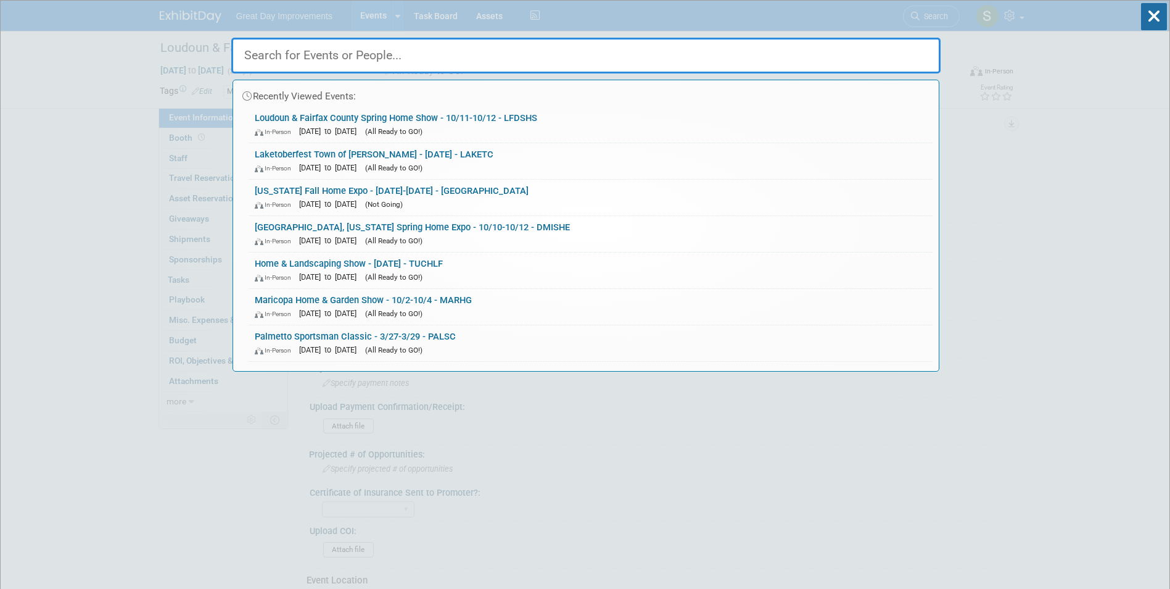
paste input "LFDSHS"
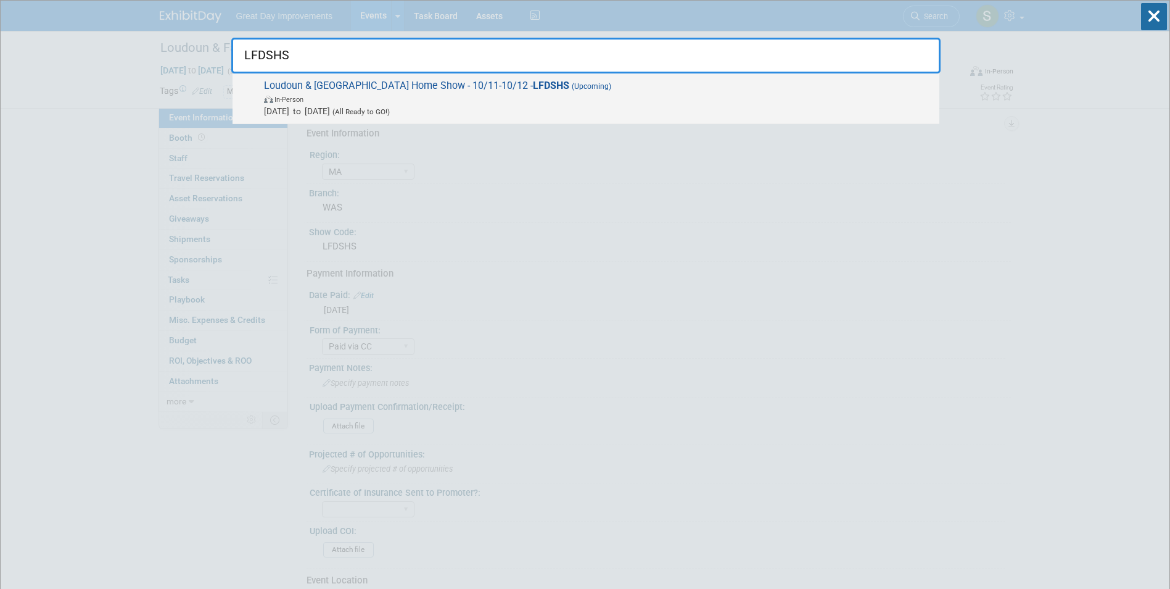
type input "LFDSHS"
click at [519, 103] on span "In-Person" at bounding box center [598, 99] width 669 height 12
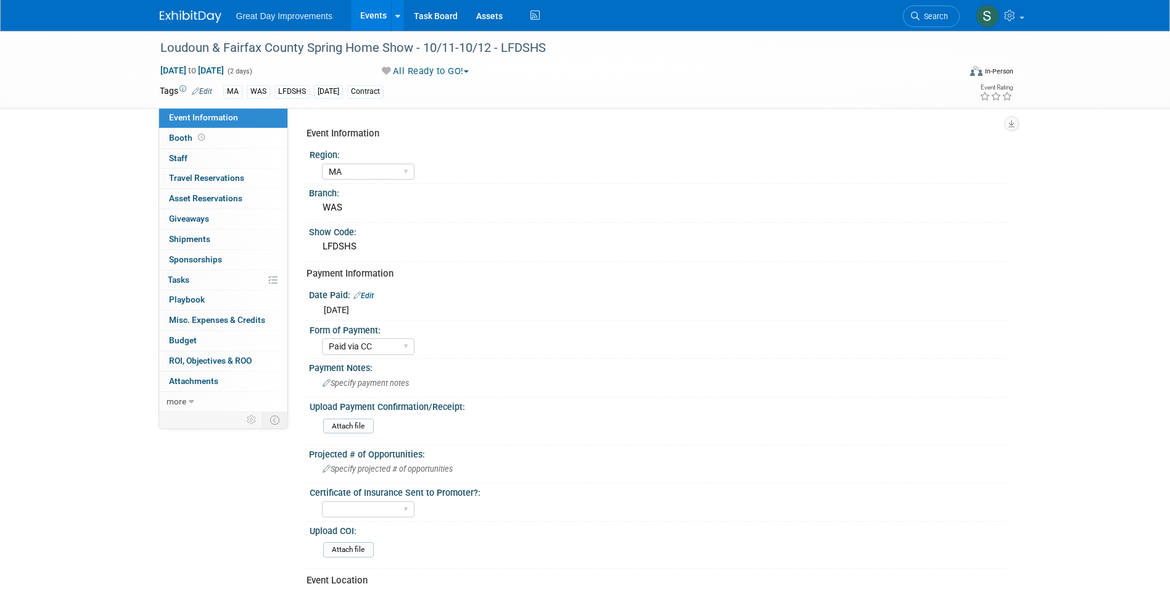
select select "MA"
select select "Paid via CC"
click at [920, 2] on li "Search" at bounding box center [931, 15] width 57 height 30
click at [927, 12] on link "Search" at bounding box center [931, 17] width 57 height 22
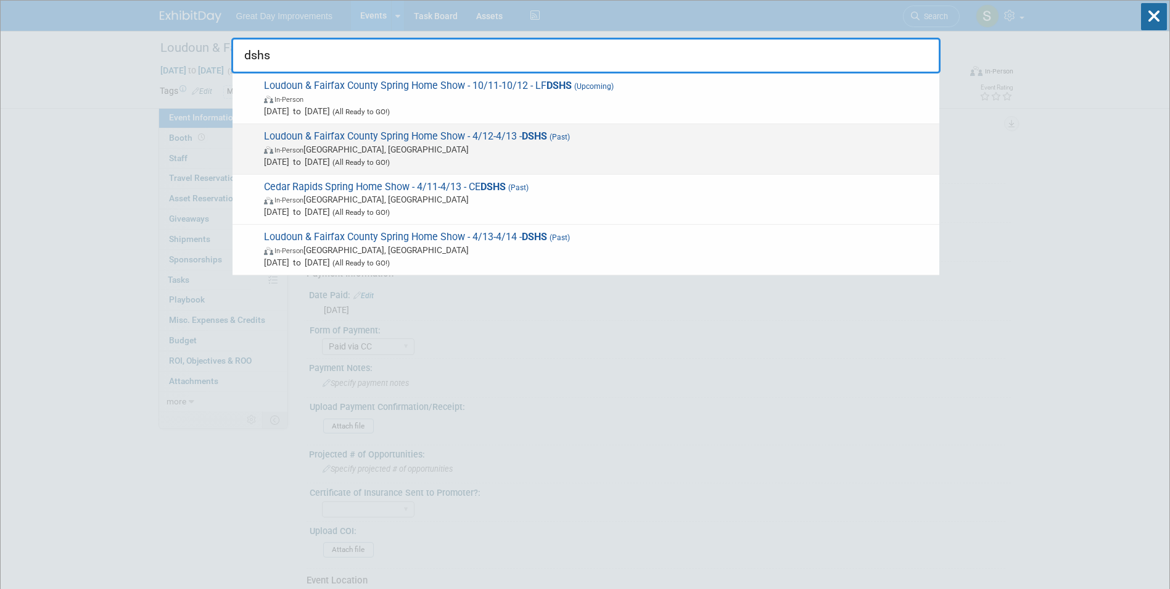
type input "dshs"
click at [587, 149] on span "In-Person [PERSON_NAME], [GEOGRAPHIC_DATA]" at bounding box center [598, 149] width 669 height 12
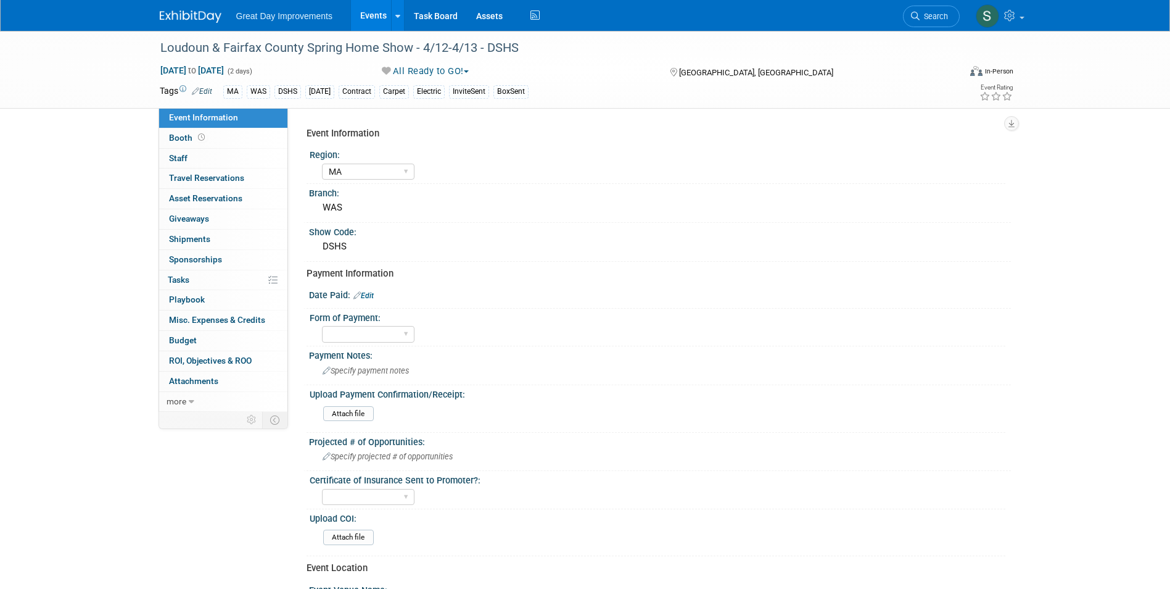
select select "MA"
click at [943, 19] on span "Search" at bounding box center [934, 16] width 28 height 9
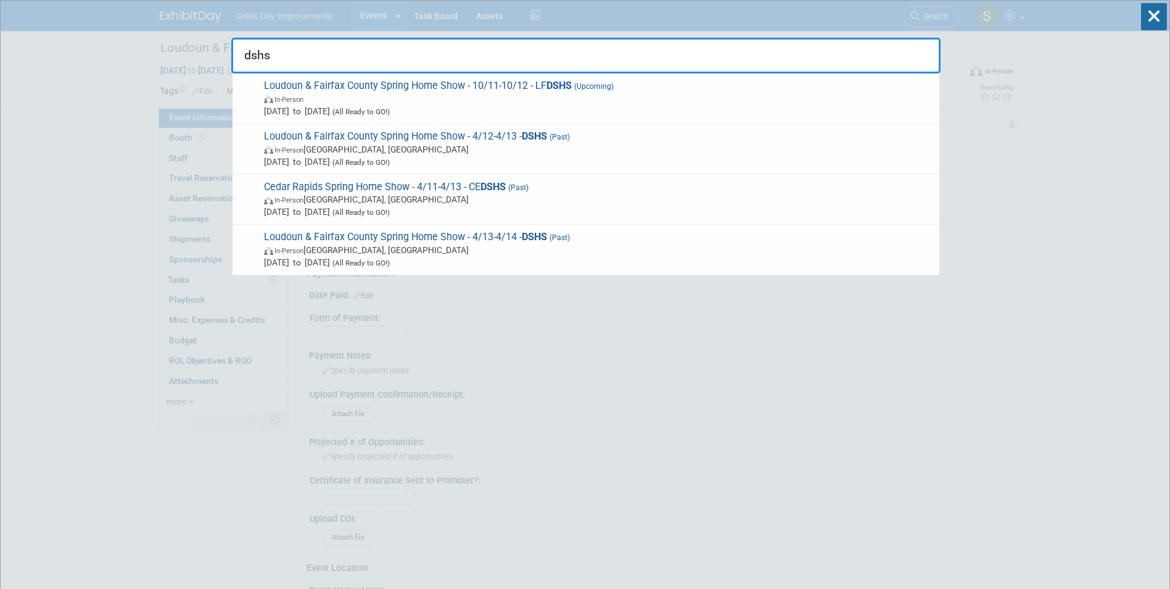
type input "dshs"
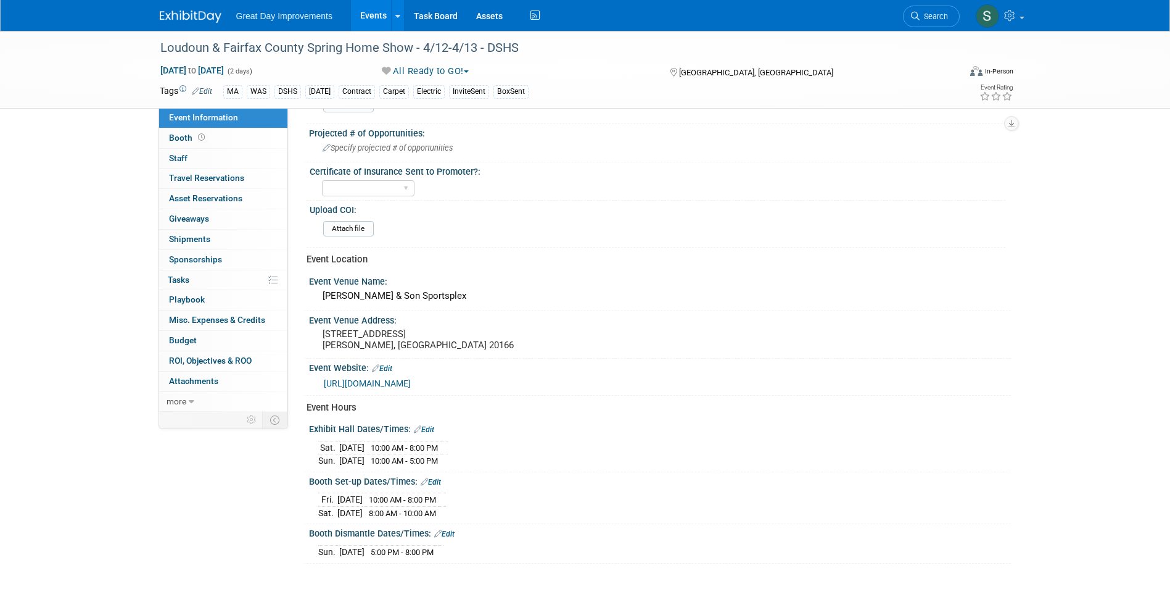
scroll to position [62, 0]
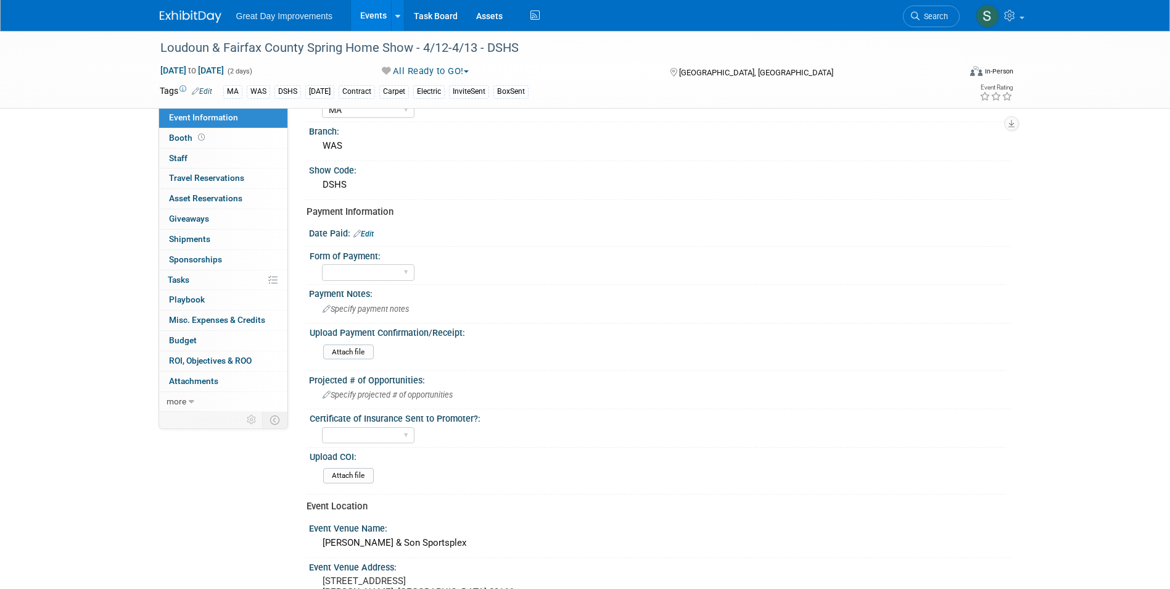
click at [205, 18] on img at bounding box center [191, 16] width 62 height 12
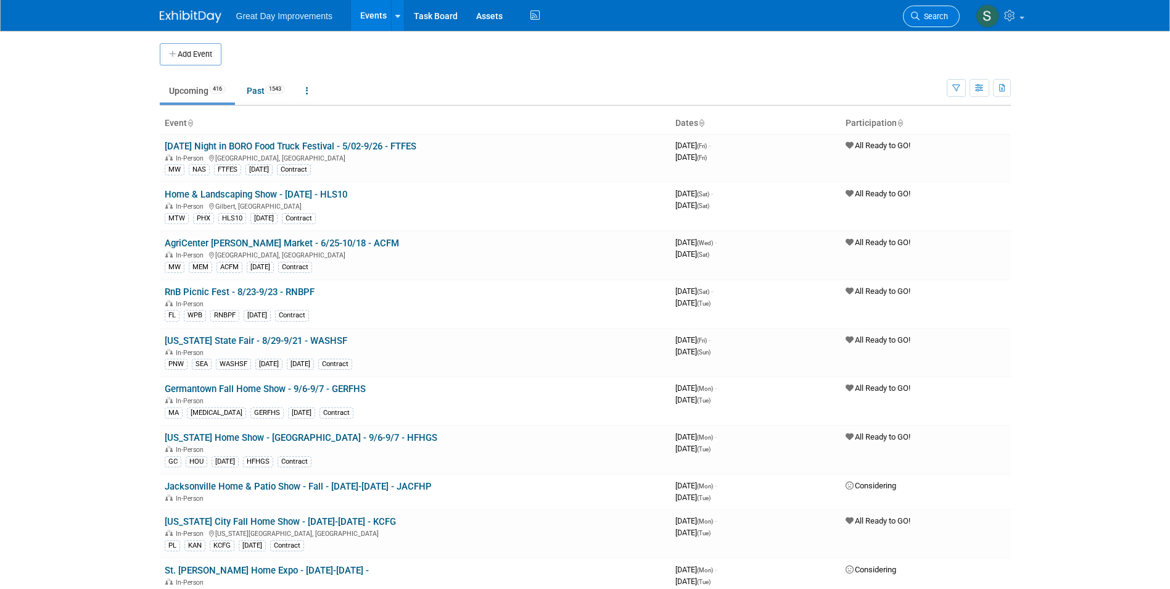
click at [956, 15] on link "Search" at bounding box center [931, 17] width 57 height 22
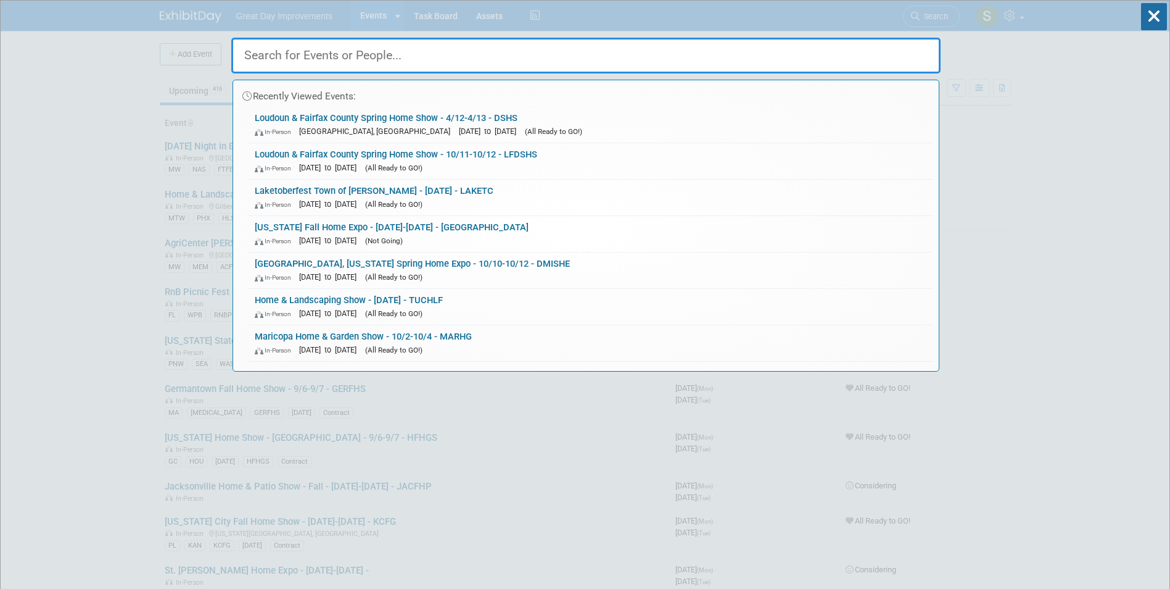
paste input "PENHPE"
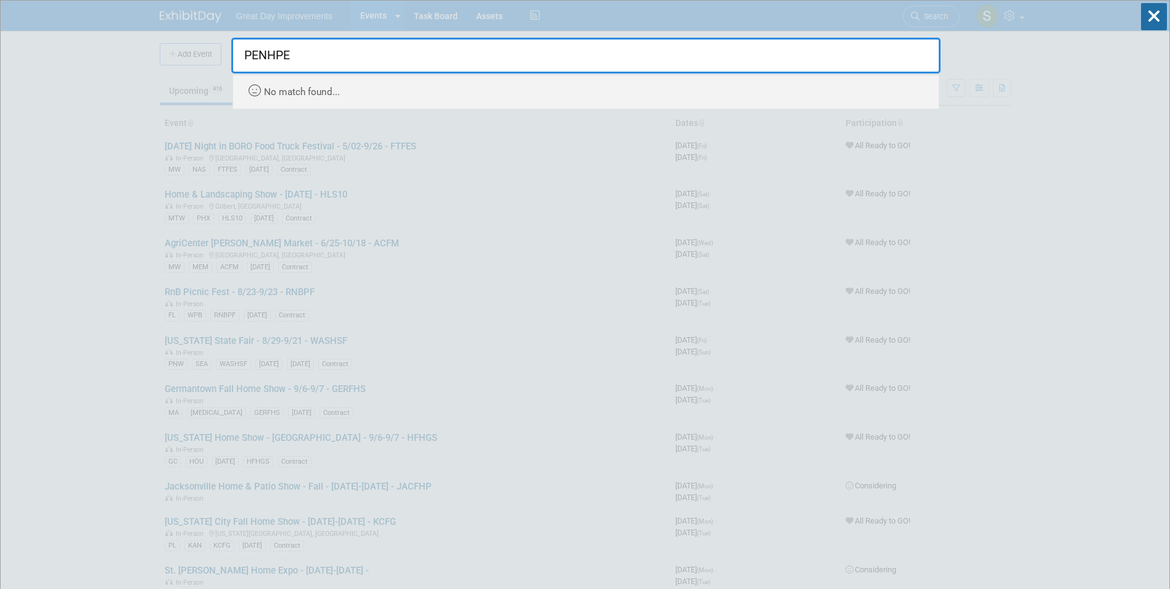
type input "PENHPE"
drag, startPoint x: 270, startPoint y: 57, endPoint x: 170, endPoint y: 64, distance: 100.8
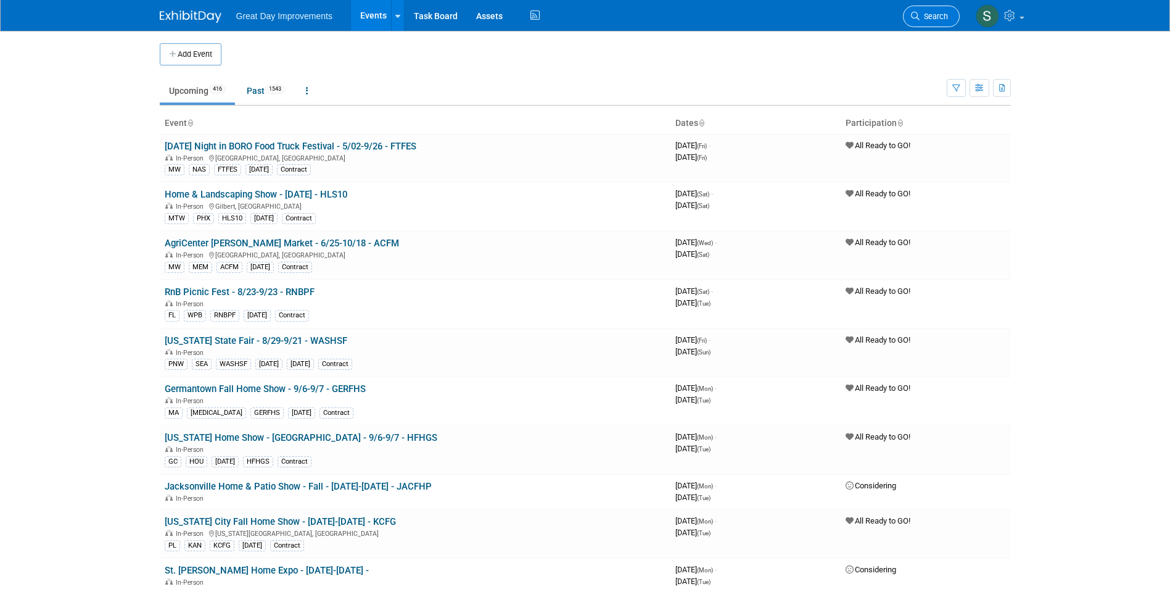
click at [942, 17] on span "Search" at bounding box center [934, 16] width 28 height 9
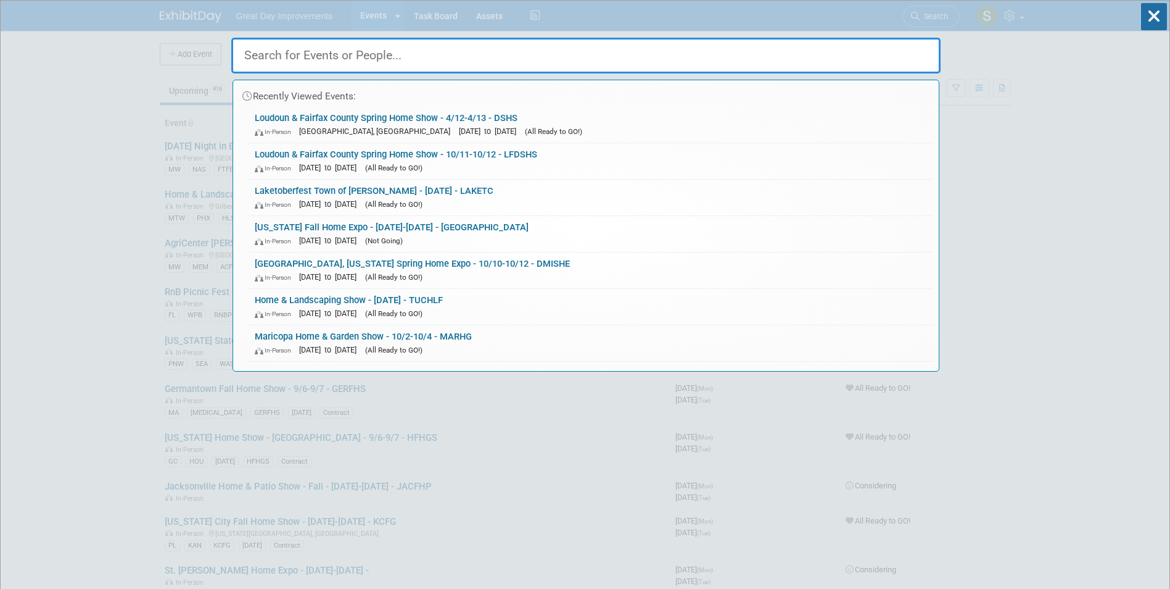
paste input "Pensacola Home & Product Expo"
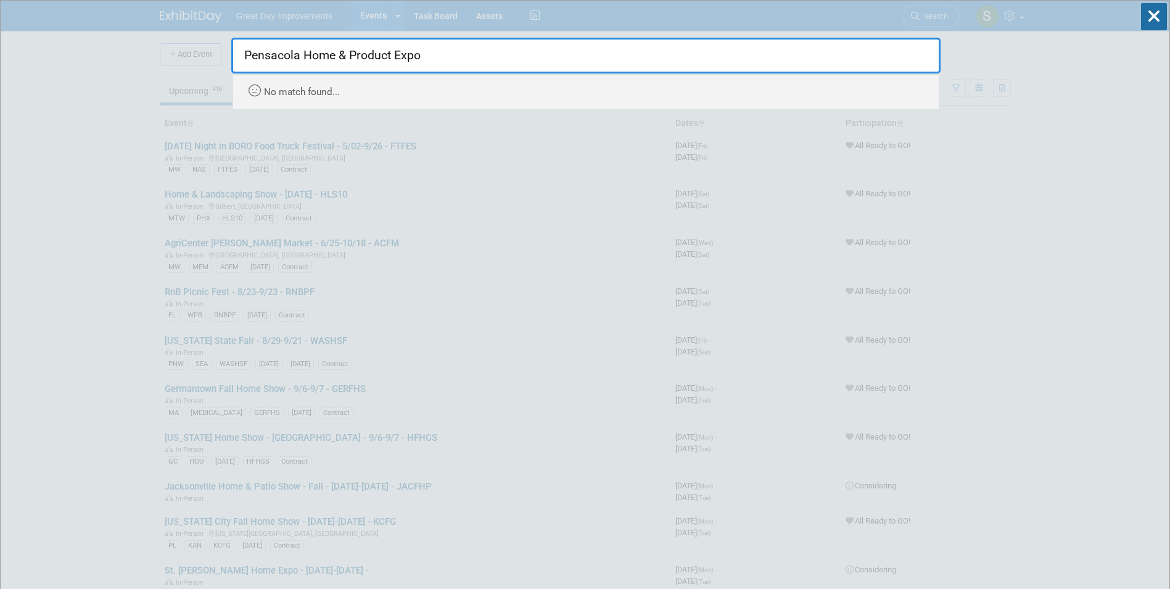
drag, startPoint x: 341, startPoint y: 60, endPoint x: 823, endPoint y: 59, distance: 481.8
click at [755, 68] on input "Pensacola Home & Product Expo" at bounding box center [585, 56] width 709 height 36
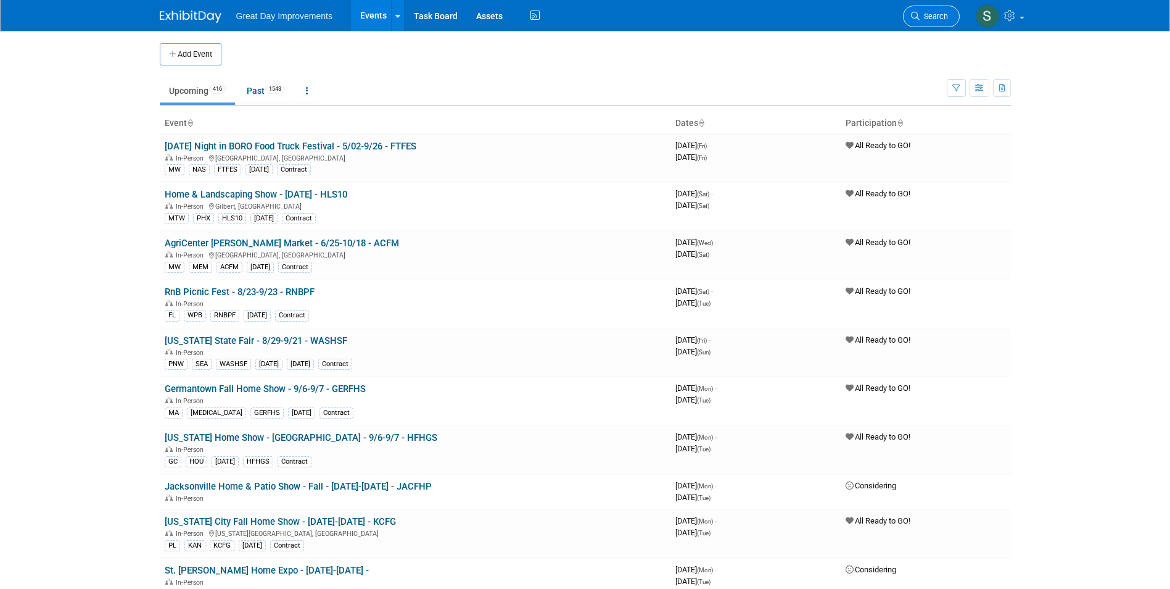
click at [929, 22] on link "Search" at bounding box center [931, 17] width 57 height 22
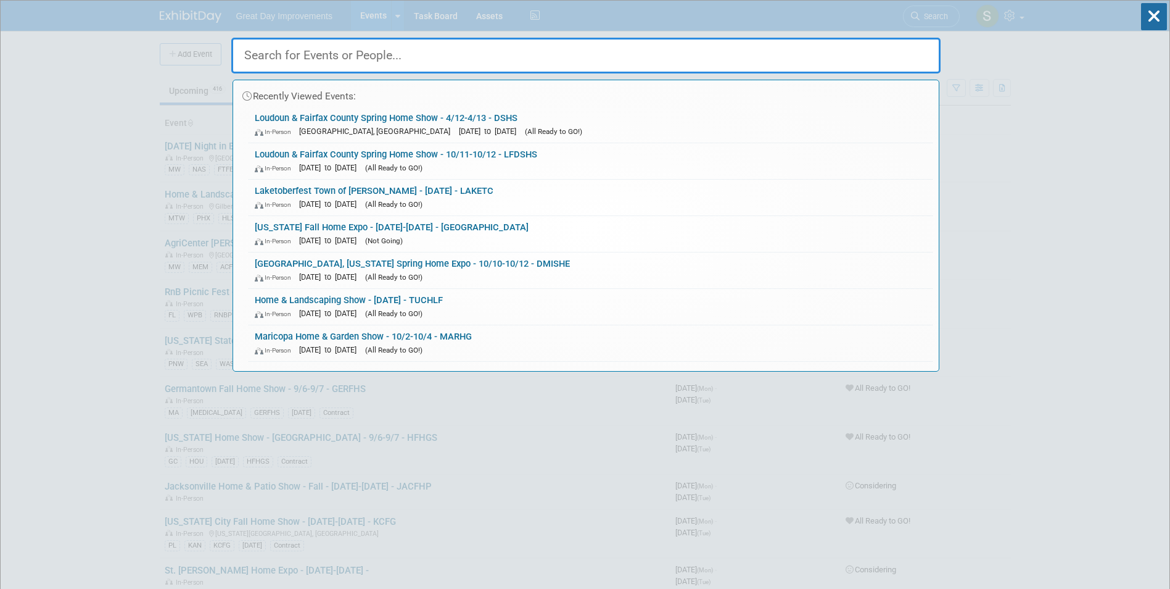
paste input "SYRFHS"
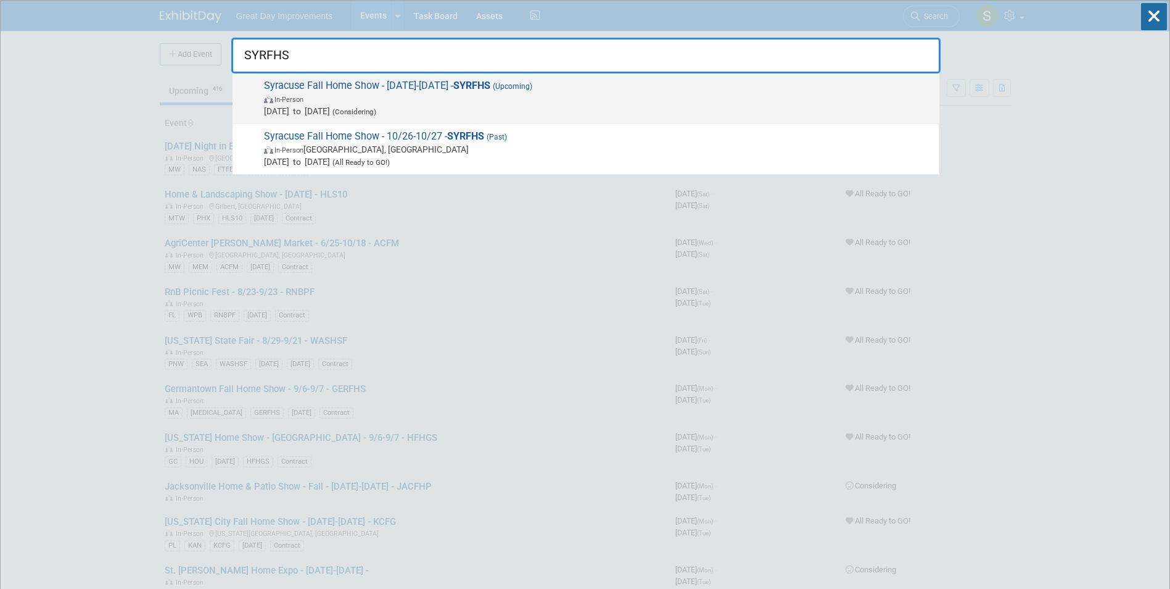
type input "SYRFHS"
click at [305, 88] on span "Syracuse Fall Home Show - 10/26/25-10/27/25 - SYRFHS (Upcoming) In-Person Oct 2…" at bounding box center [596, 99] width 673 height 38
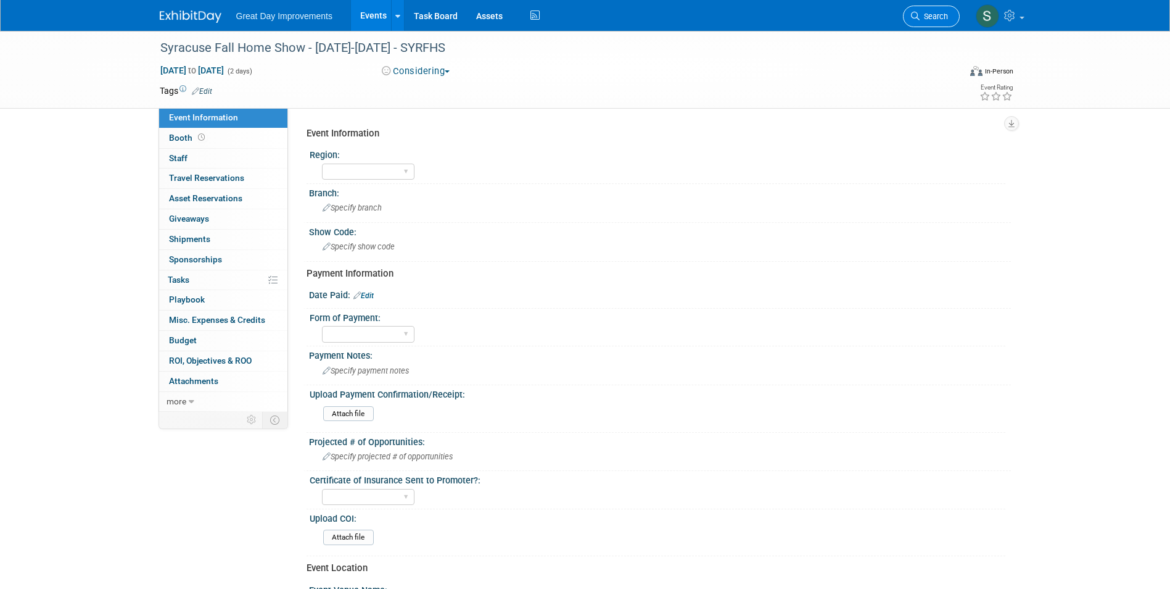
click at [935, 25] on link "Search" at bounding box center [931, 17] width 57 height 22
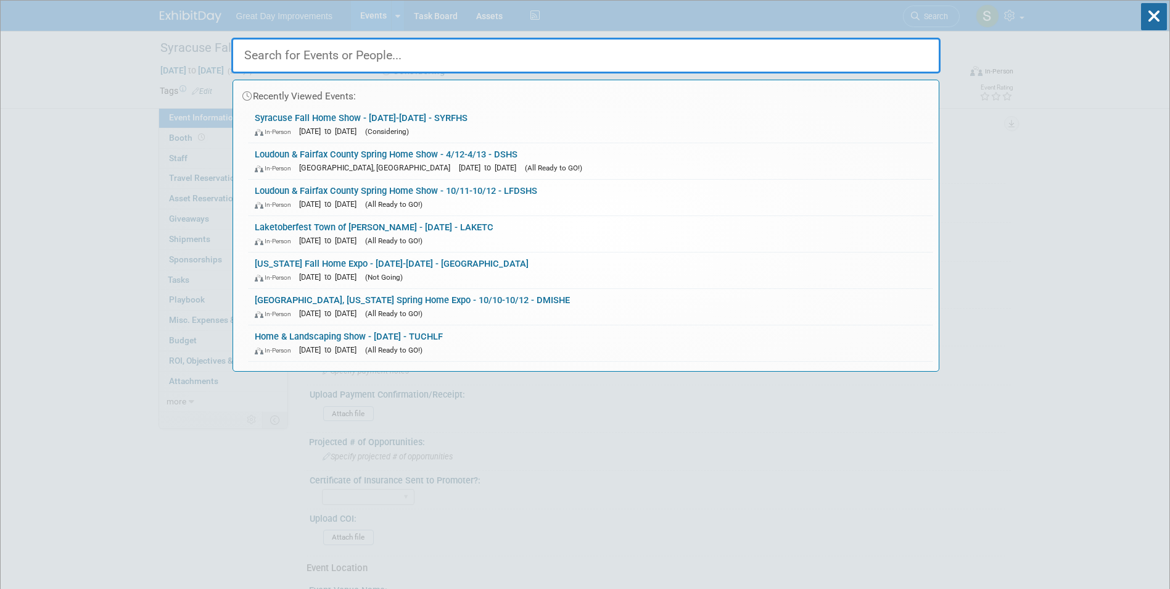
paste input "NFRS"
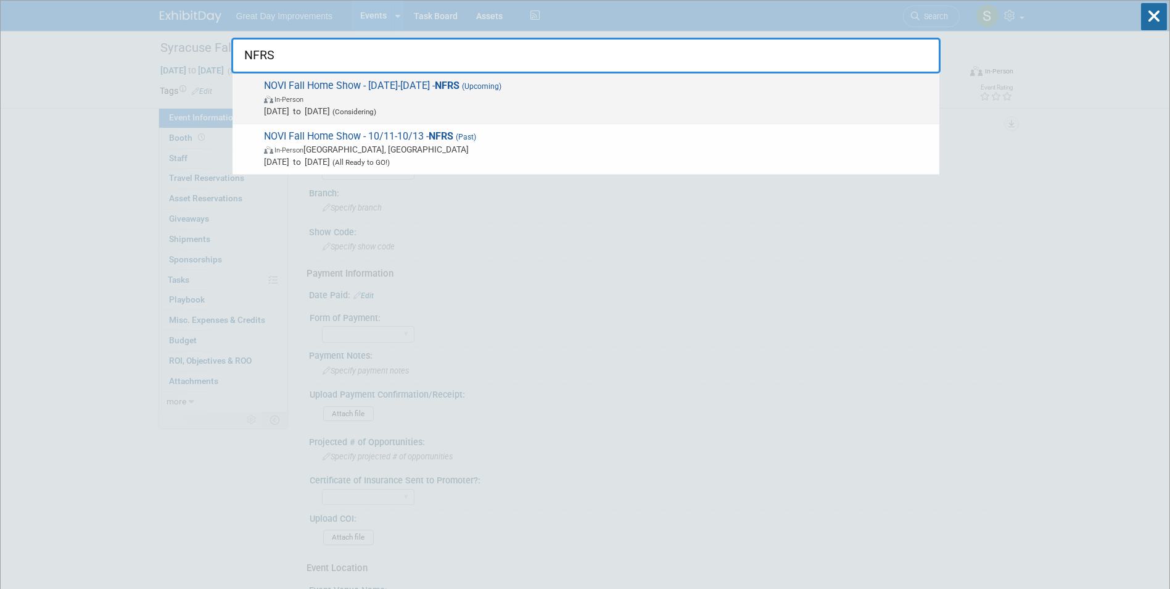
type input "NFRS"
click at [423, 96] on span "In-Person" at bounding box center [598, 99] width 669 height 12
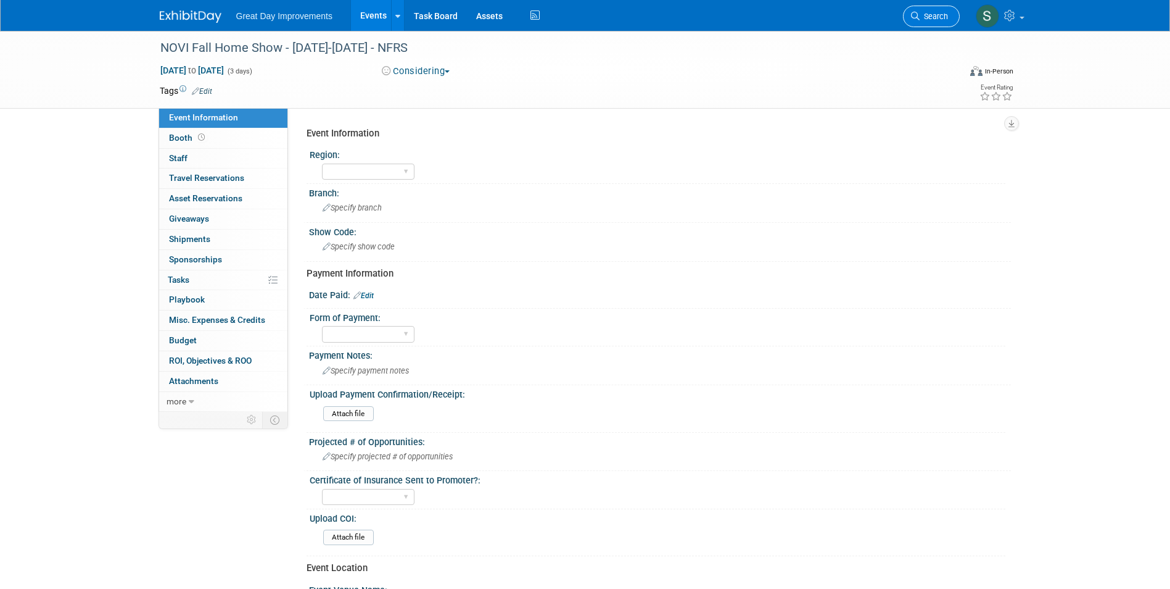
click at [912, 10] on link "Search" at bounding box center [931, 17] width 57 height 22
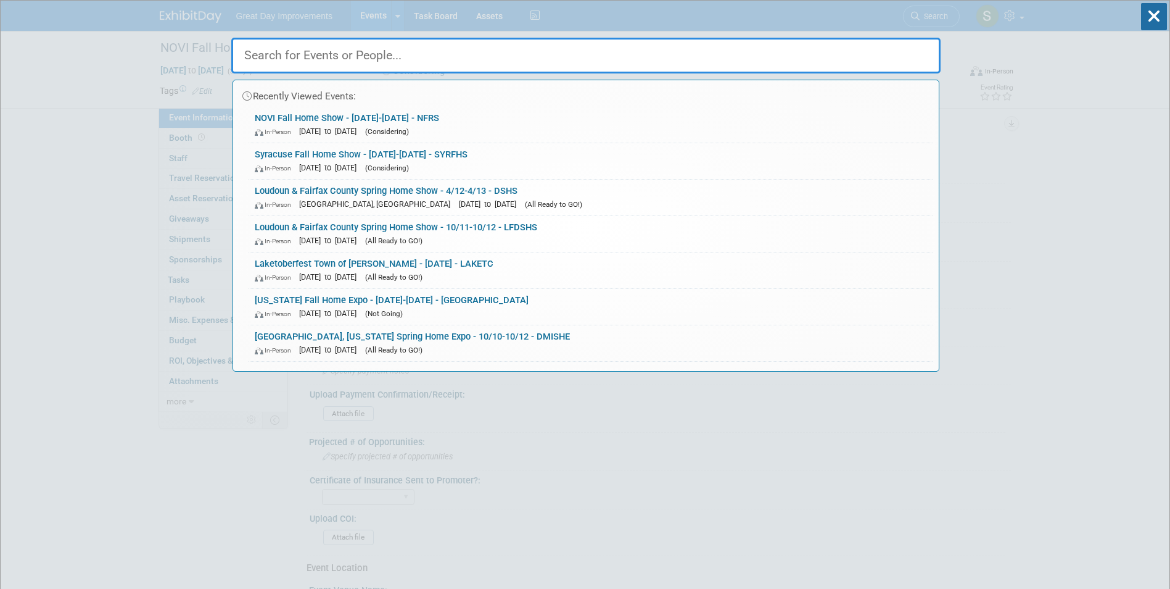
paste input "NARIFS"
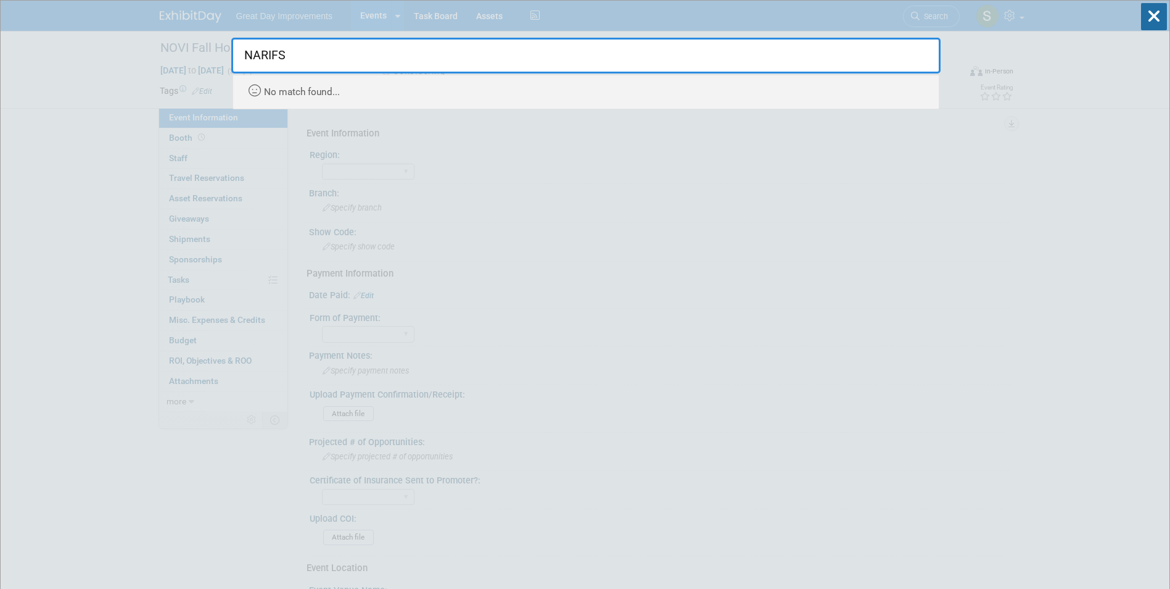
type input "NARIFS"
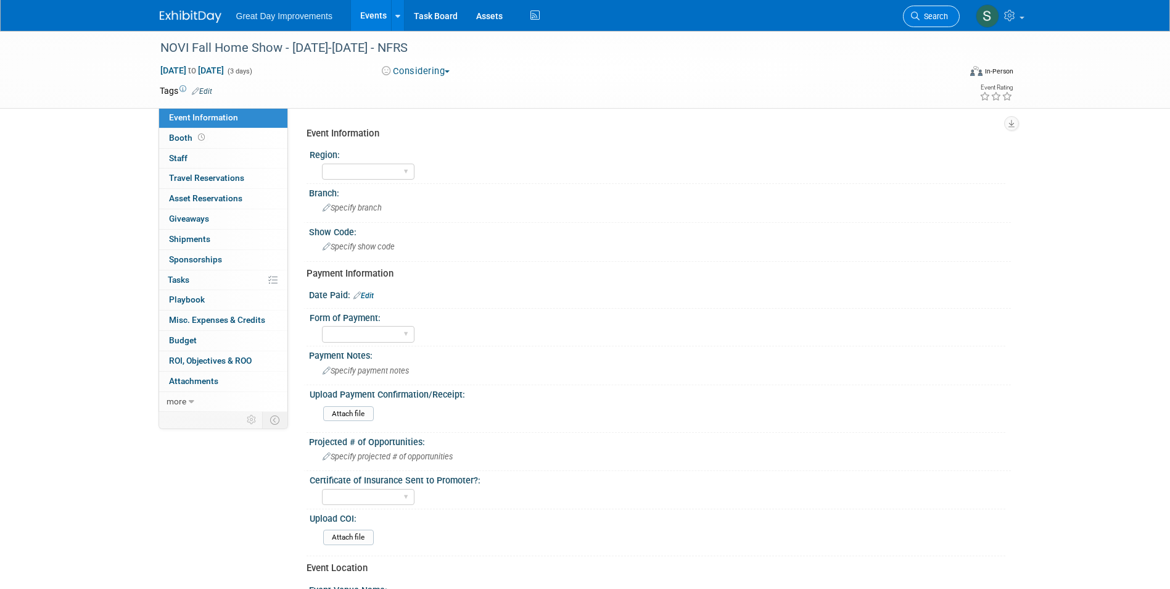
click at [933, 12] on span "Search" at bounding box center [934, 16] width 28 height 9
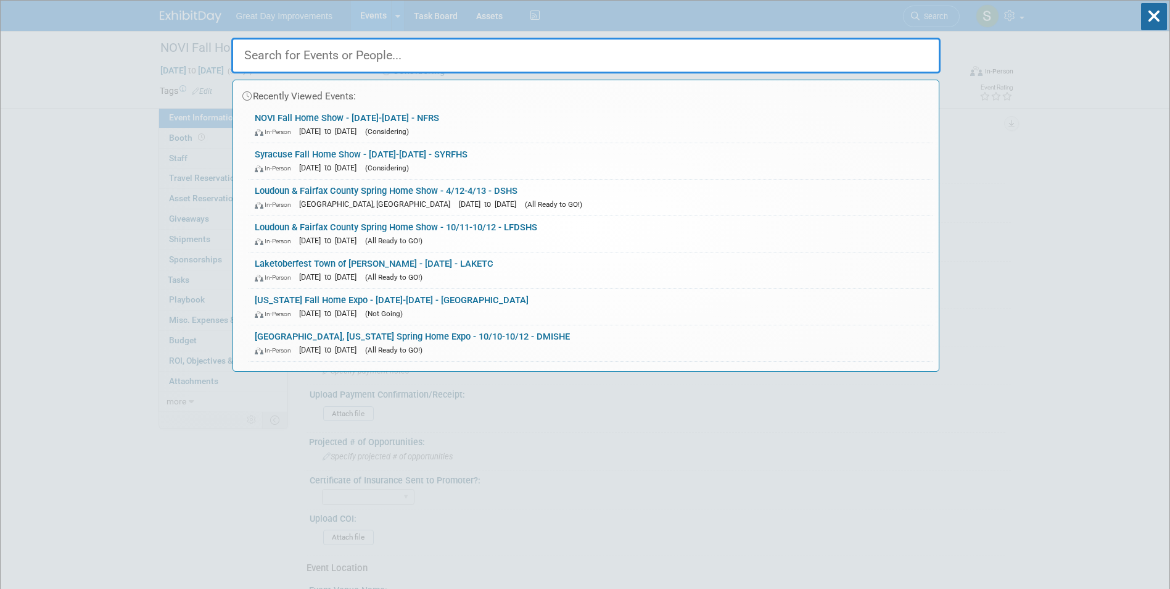
paste input "NARIFS"
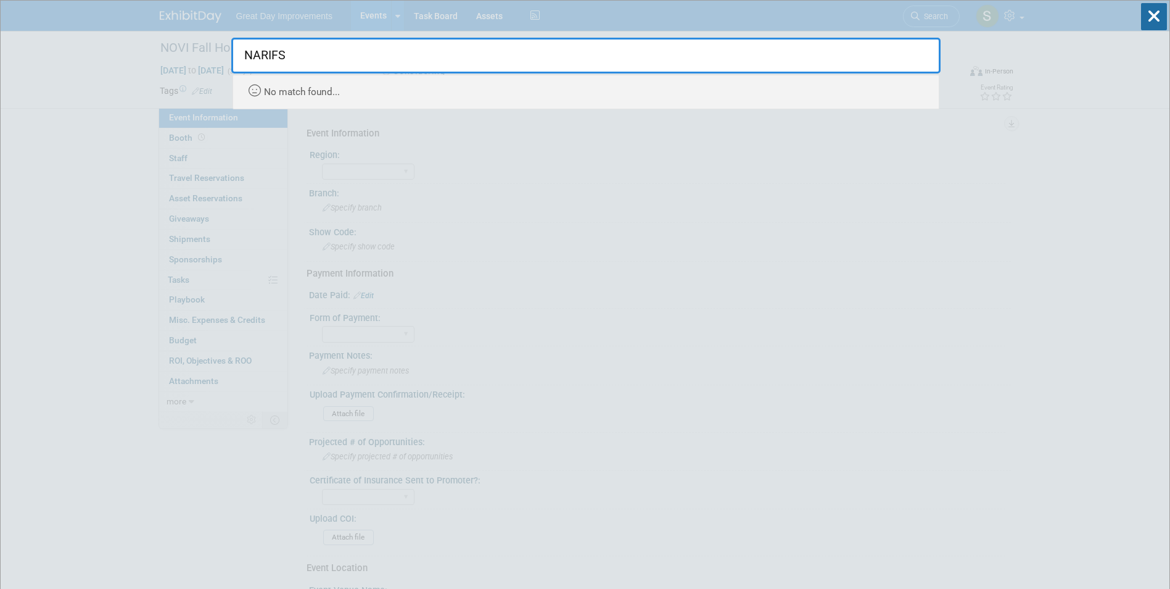
drag, startPoint x: 288, startPoint y: 59, endPoint x: 148, endPoint y: 51, distance: 140.3
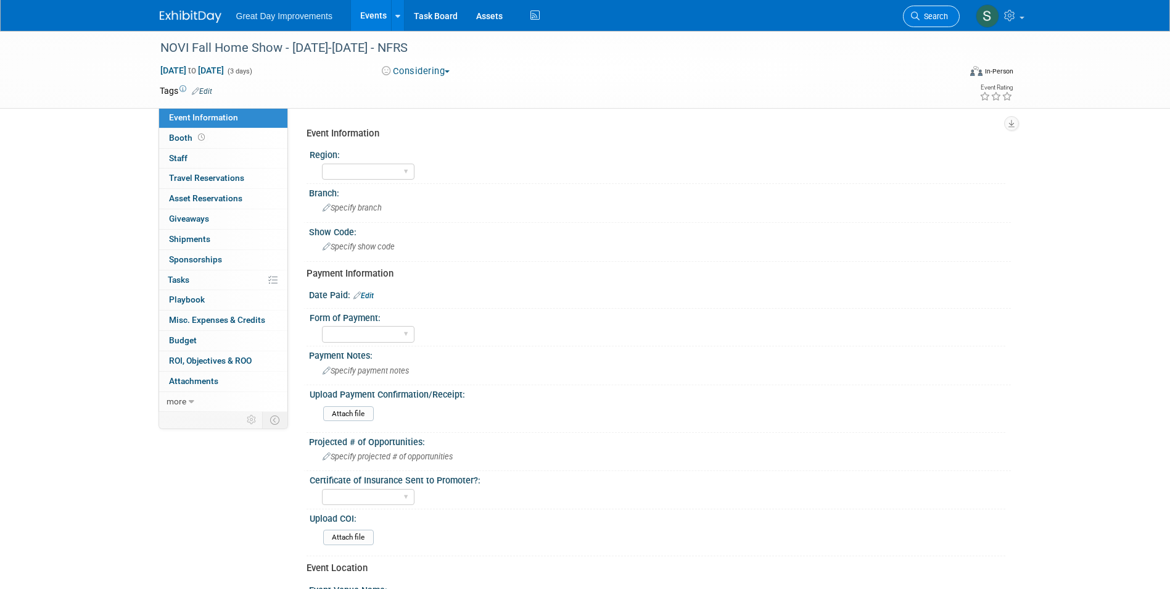
click at [929, 19] on span "Search" at bounding box center [934, 16] width 28 height 9
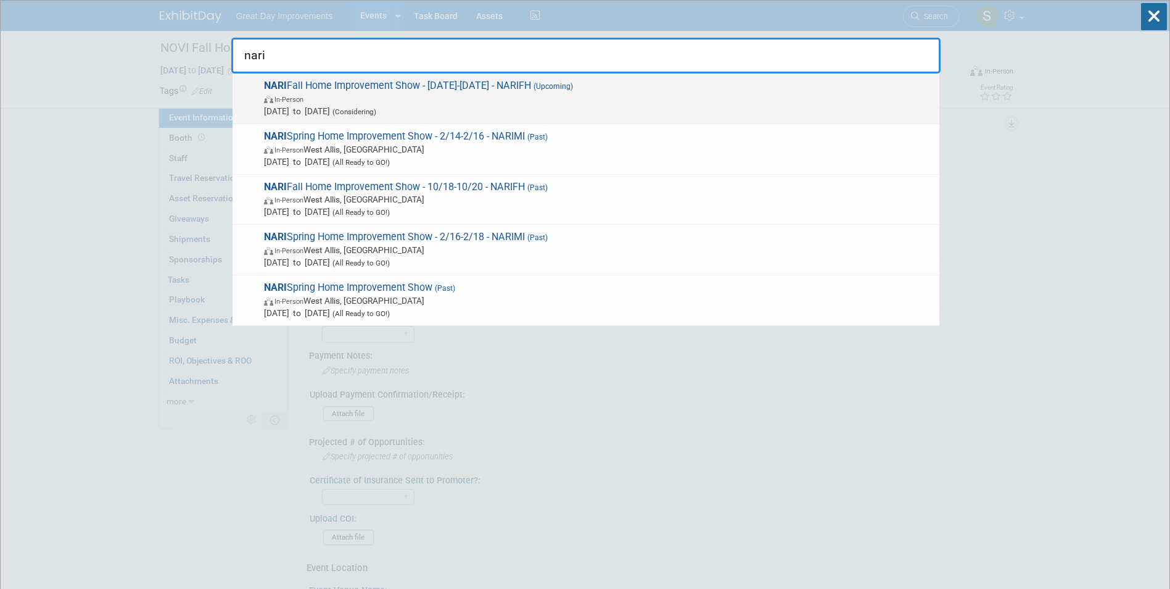
type input "nari"
click at [450, 89] on span "NARI Fall Home Improvement Show - 10/18/25-10/20/25 - NARIFH (Upcoming) In-Pers…" at bounding box center [596, 99] width 673 height 38
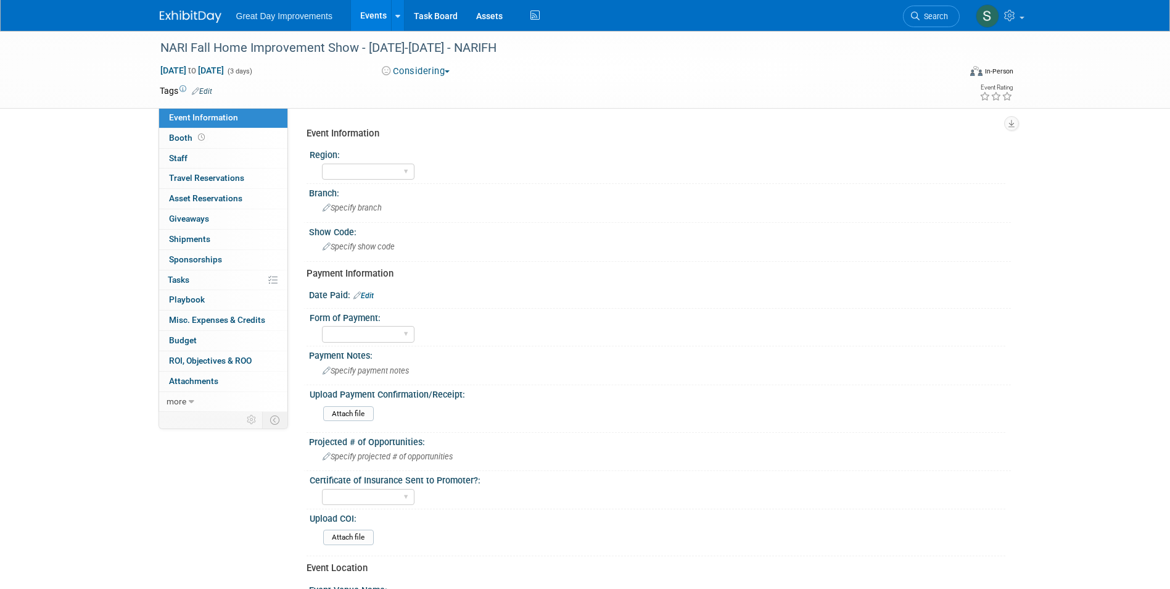
click at [927, 24] on link "Search" at bounding box center [931, 17] width 57 height 22
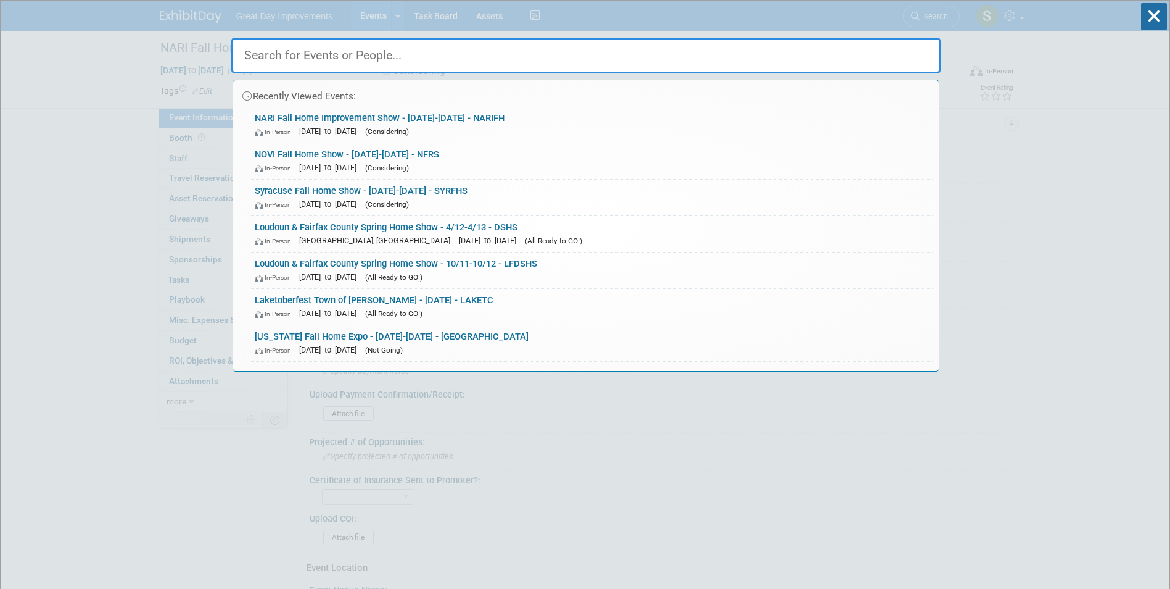
paste input "BATRHS"
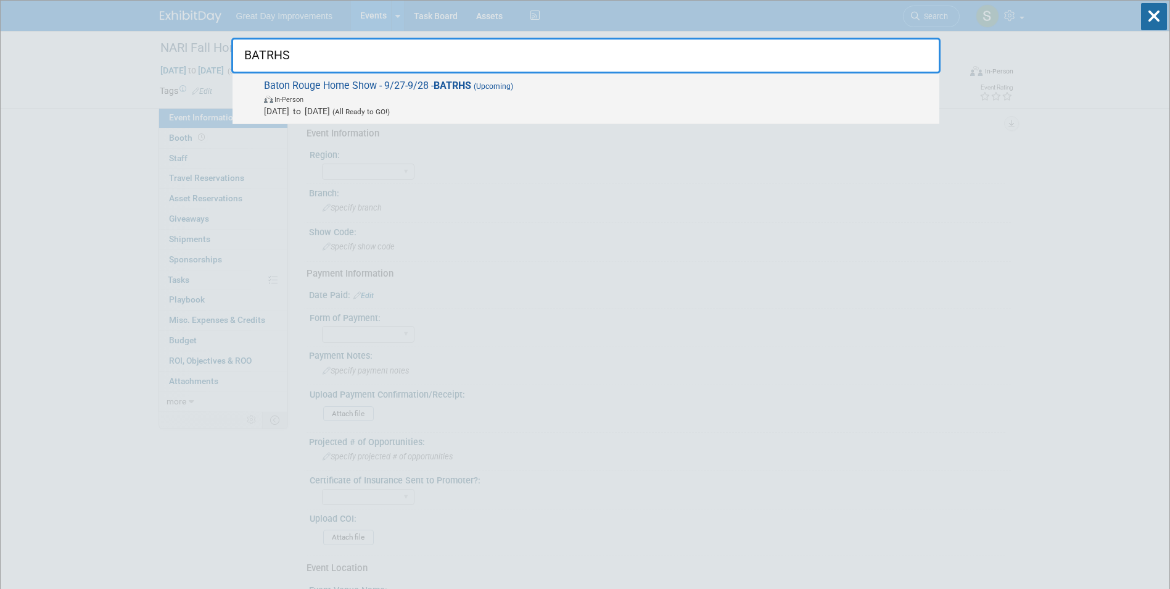
type input "BATRHS"
click at [526, 82] on span "Baton Rouge Home Show - 9/27-9/28 - BATRHS (Upcoming) In-Person [DATE] to [DATE…" at bounding box center [596, 99] width 673 height 38
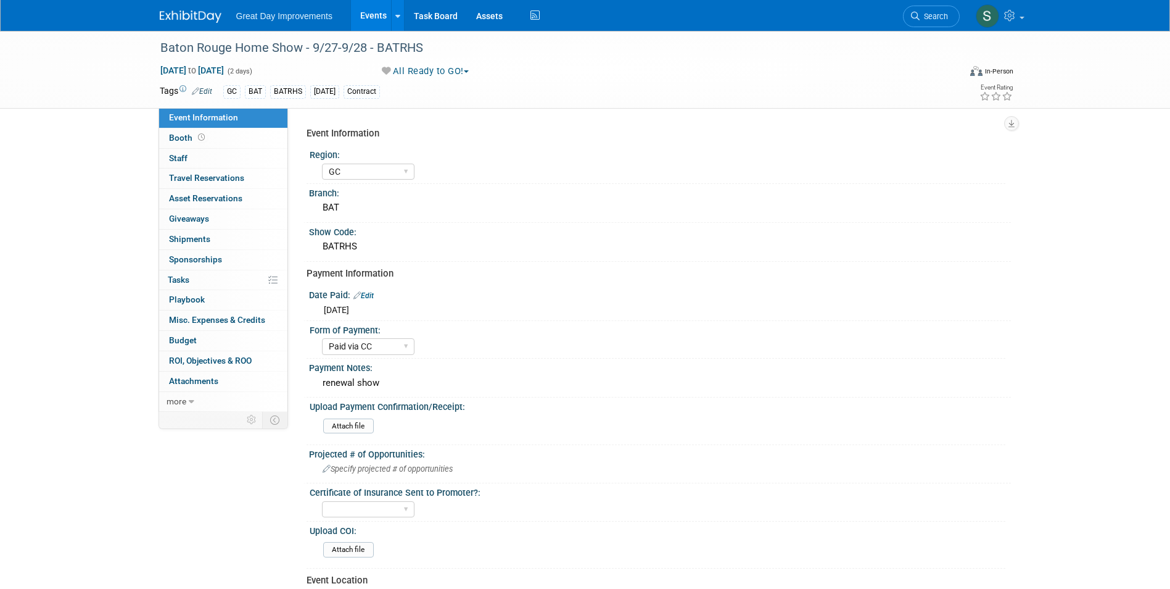
select select "GC"
select select "Paid via CC"
click at [935, 7] on link "Search" at bounding box center [931, 17] width 57 height 22
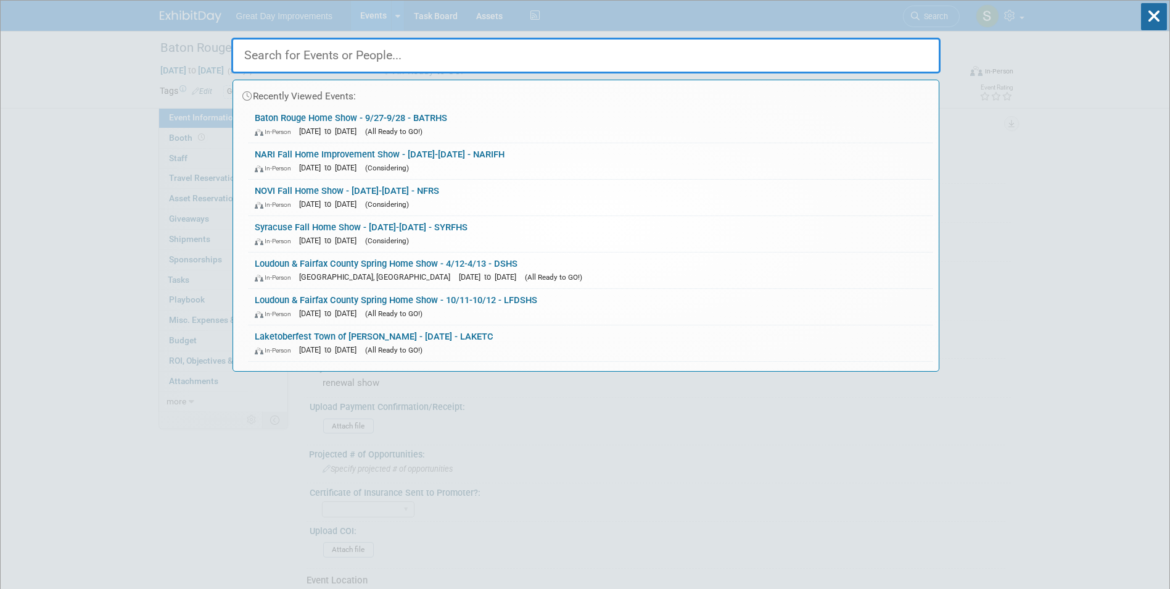
click at [597, 57] on input "text" at bounding box center [585, 56] width 709 height 36
paste input "BRHS"
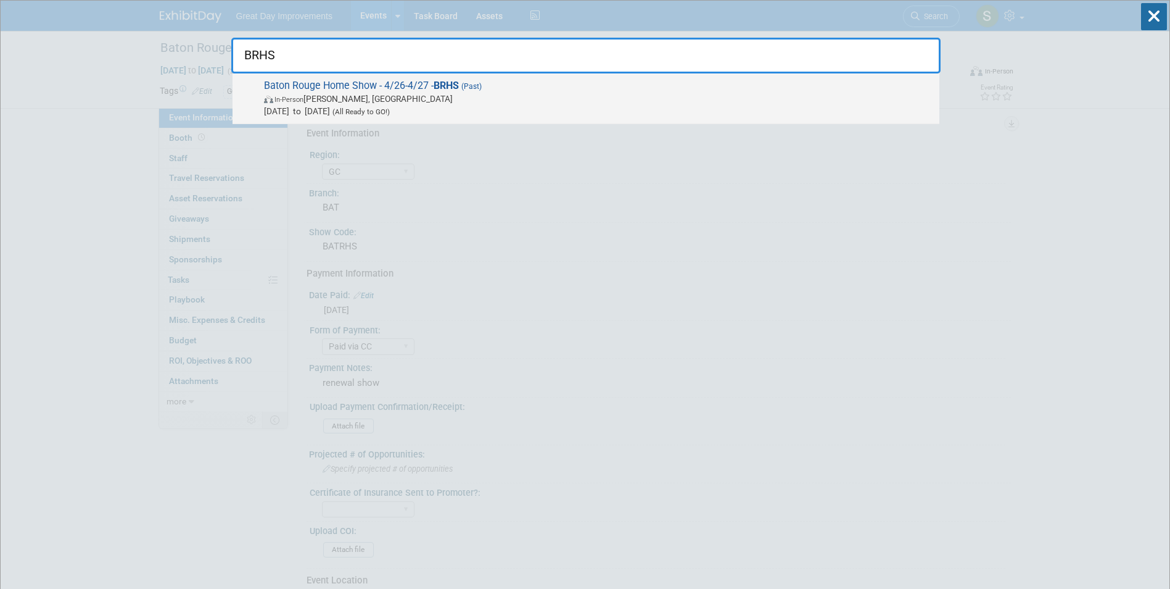
type input "BRHS"
click at [522, 115] on span "Apr 26, 2025 to Apr 27, 2025 (All Ready to GO!)" at bounding box center [598, 111] width 669 height 12
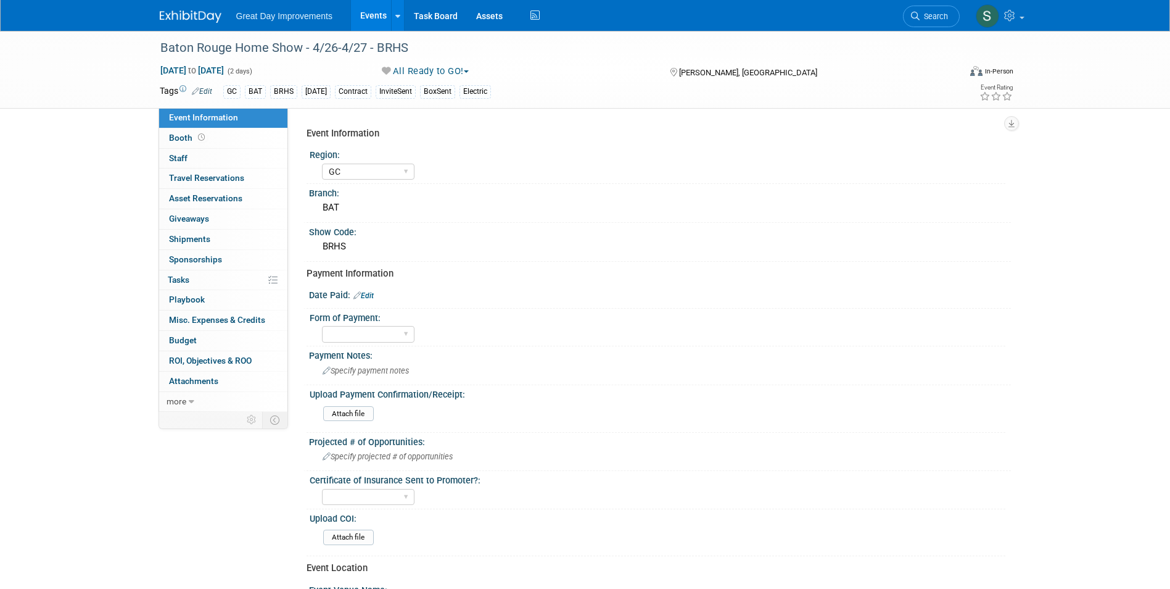
select select "GC"
click at [917, 11] on link "Search" at bounding box center [931, 17] width 57 height 22
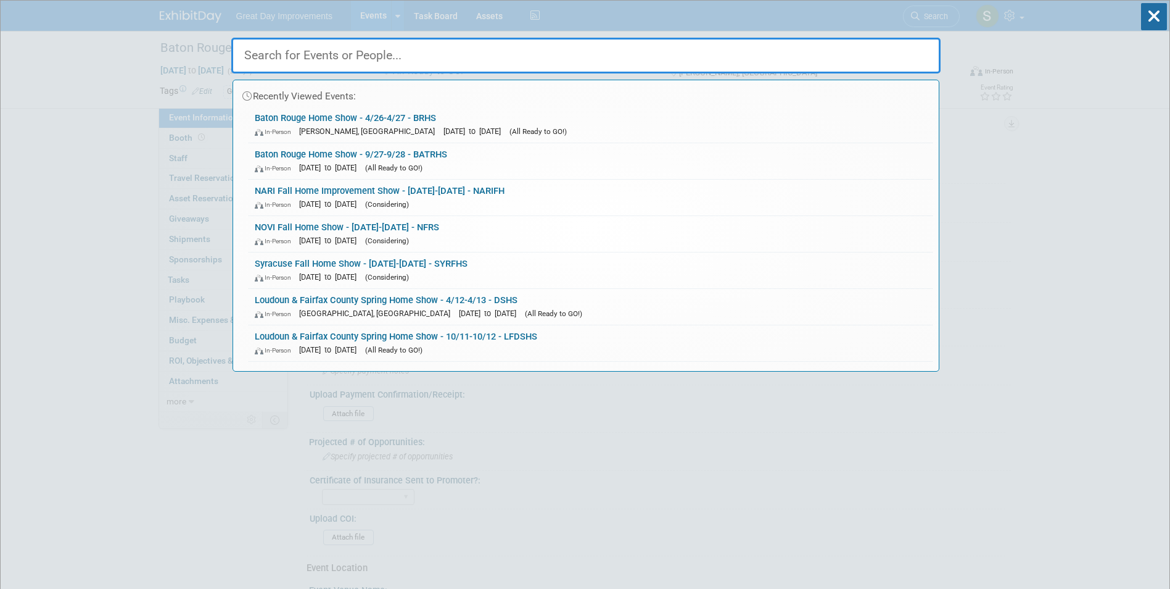
paste input "BRHS"
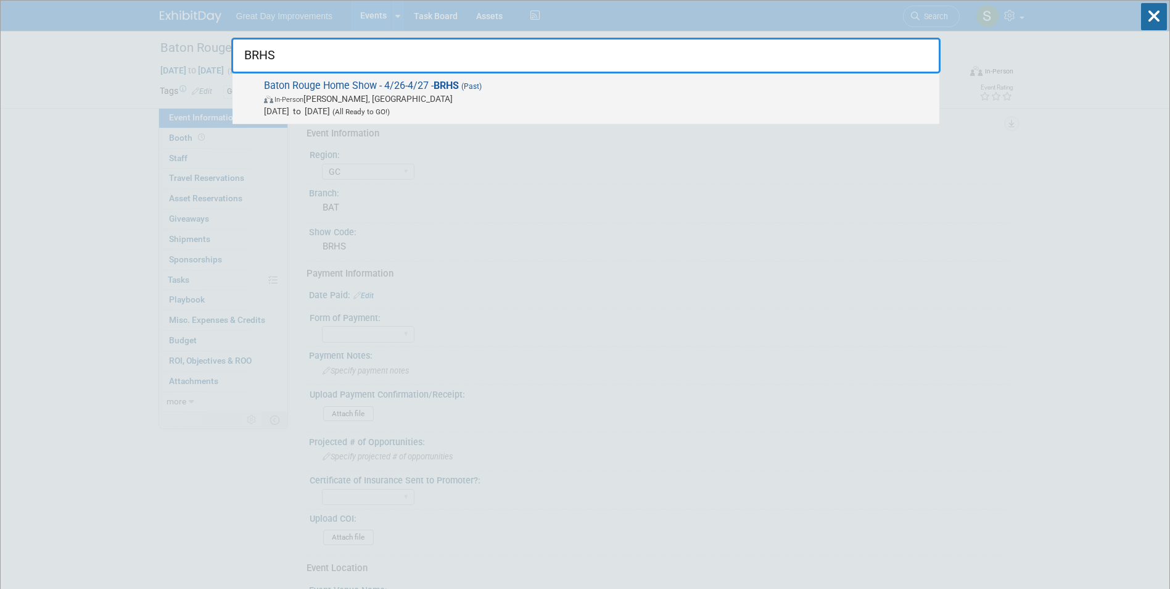
type input "BRHS"
click at [388, 91] on span "Baton Rouge Home Show - 4/26-4/27 - BRHS (Past) In-Person Gonzales, LA Apr 26, …" at bounding box center [596, 99] width 673 height 38
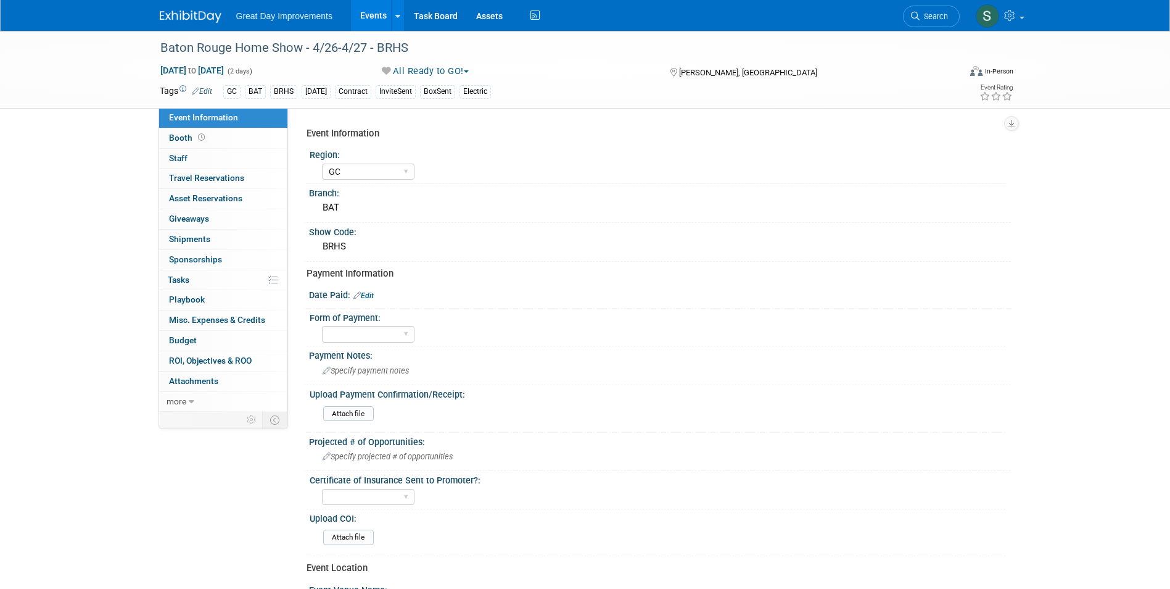
select select "GC"
click at [936, 20] on span "Search" at bounding box center [934, 16] width 28 height 9
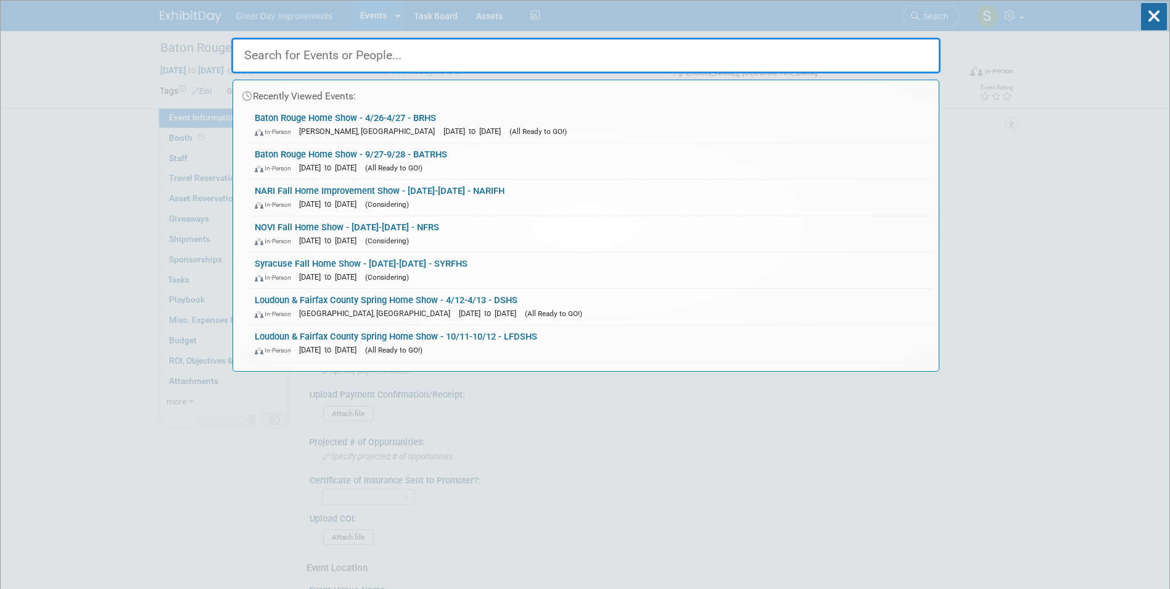
click at [300, 58] on input "text" at bounding box center [585, 56] width 709 height 36
paste input "TEXHS"
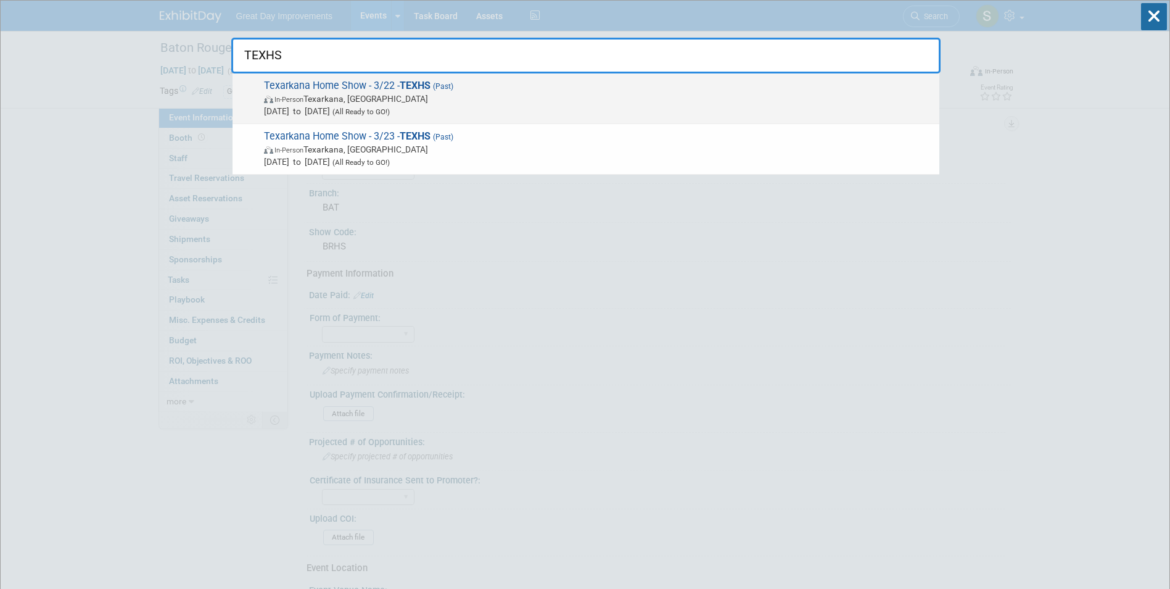
type input "TEXHS"
click at [483, 93] on span "In-Person [PERSON_NAME], [GEOGRAPHIC_DATA]" at bounding box center [598, 99] width 669 height 12
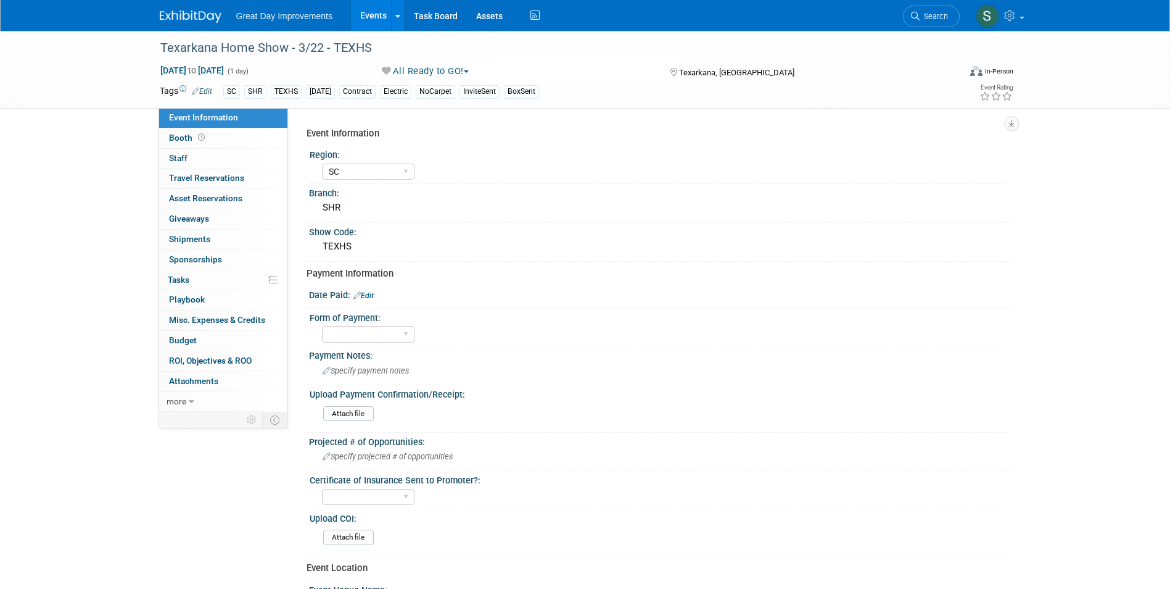
select select "SC"
drag, startPoint x: 935, startPoint y: 11, endPoint x: 945, endPoint y: 14, distance: 10.2
click at [936, 12] on link "Search" at bounding box center [931, 17] width 57 height 22
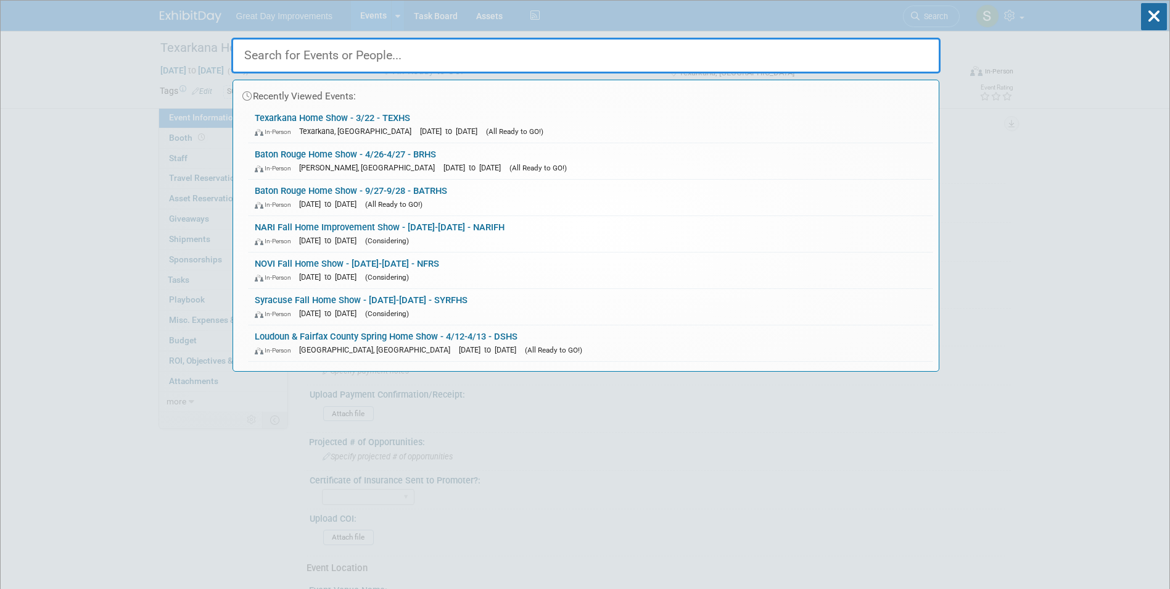
click at [495, 56] on input "text" at bounding box center [585, 56] width 709 height 36
paste input "TEXASF"
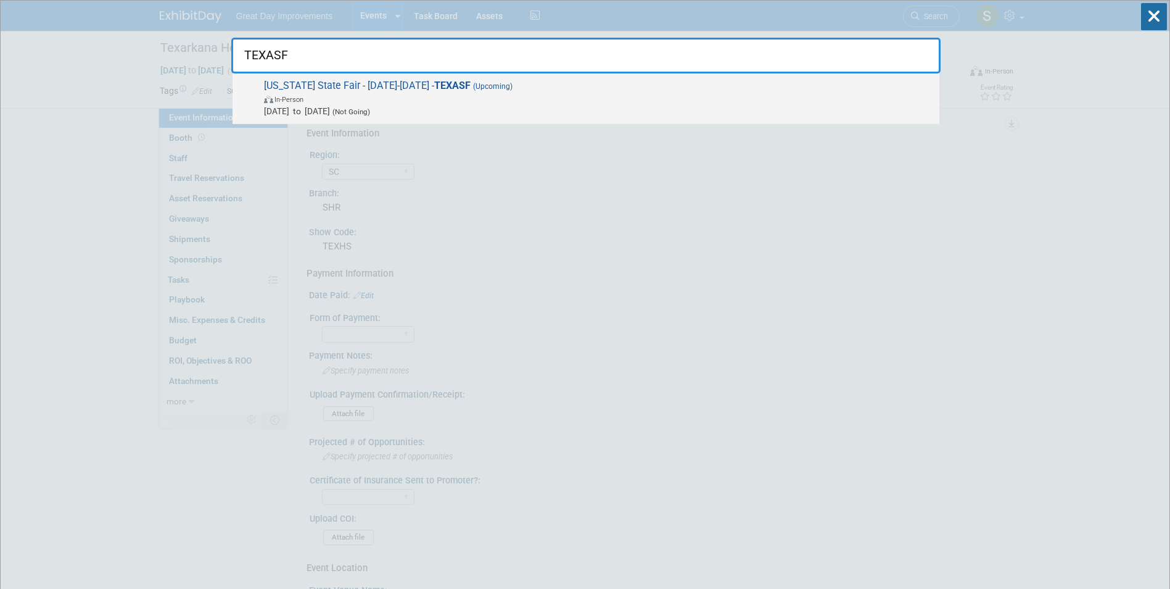
type input "TEXASF"
click at [460, 123] on div "Texas State Fair - 9/28/25-10/31/25 - TEXASF (Upcoming) In-Person Sep 28, 2025 …" at bounding box center [586, 98] width 707 height 51
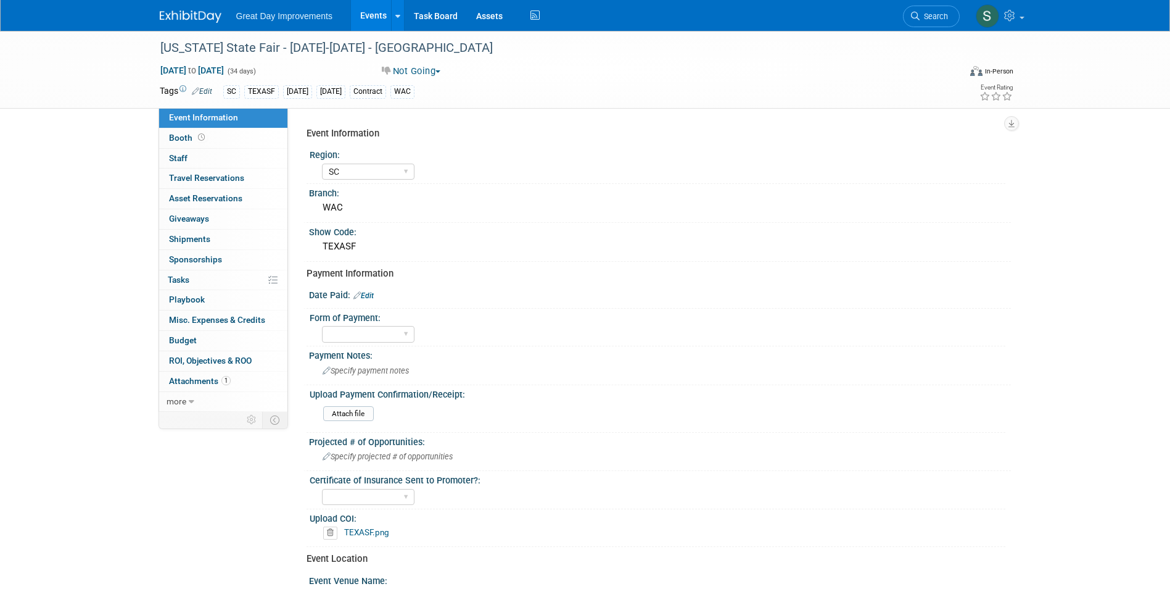
select select "SC"
click at [927, 19] on span "Search" at bounding box center [934, 16] width 28 height 9
drag, startPoint x: 922, startPoint y: 16, endPoint x: 915, endPoint y: 16, distance: 6.8
click at [915, 16] on icon at bounding box center [915, 16] width 9 height 9
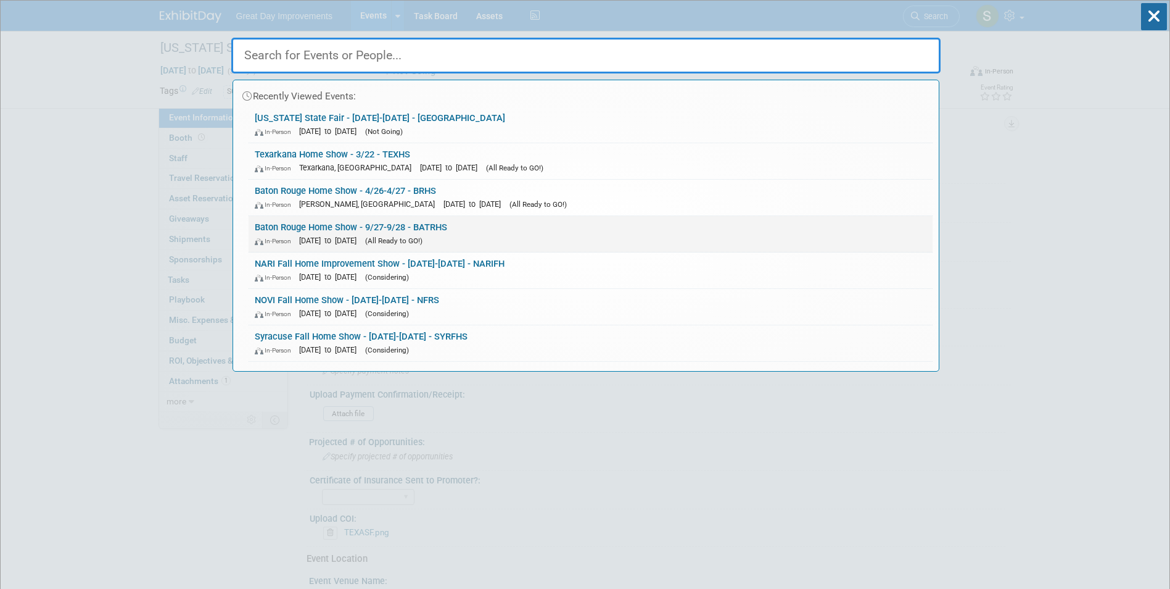
click at [423, 239] on span "(All Ready to GO!)" at bounding box center [393, 240] width 57 height 9
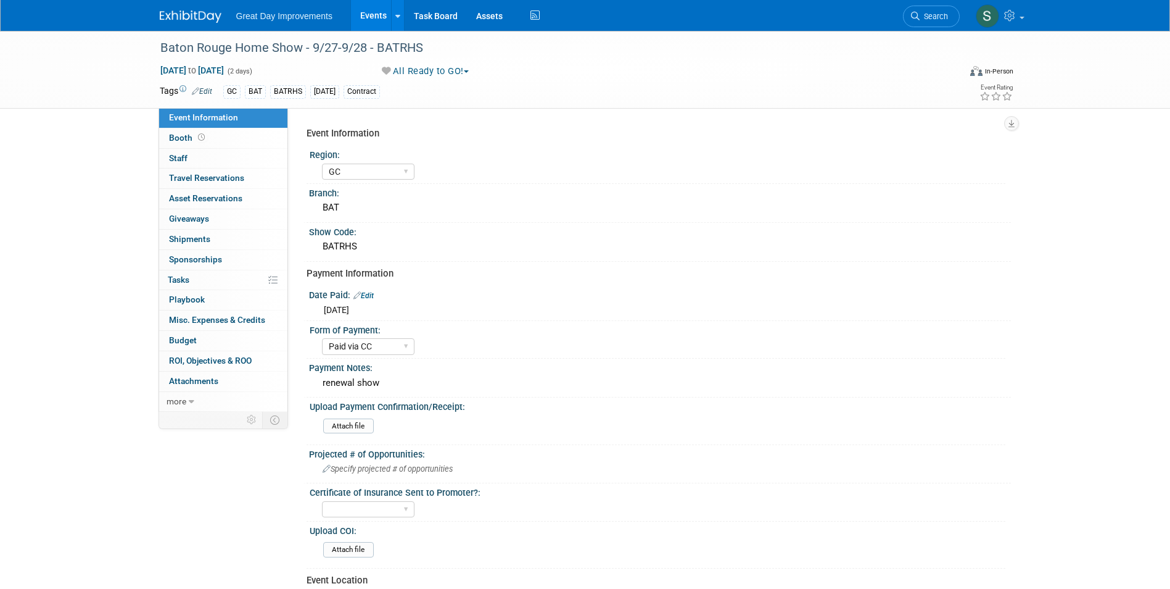
select select "GC"
select select "Paid via CC"
